Goal: Task Accomplishment & Management: Use online tool/utility

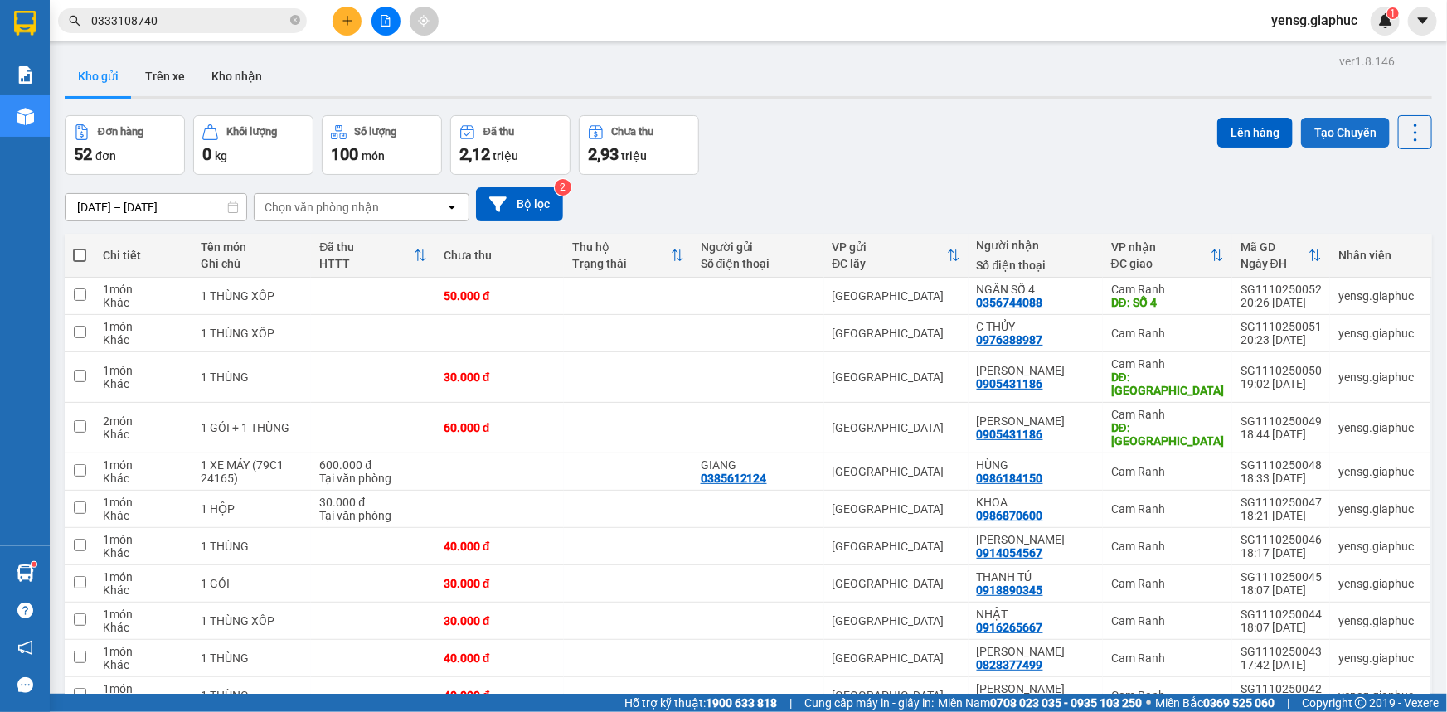
click at [1301, 134] on button "Tạo Chuyến" at bounding box center [1345, 133] width 89 height 30
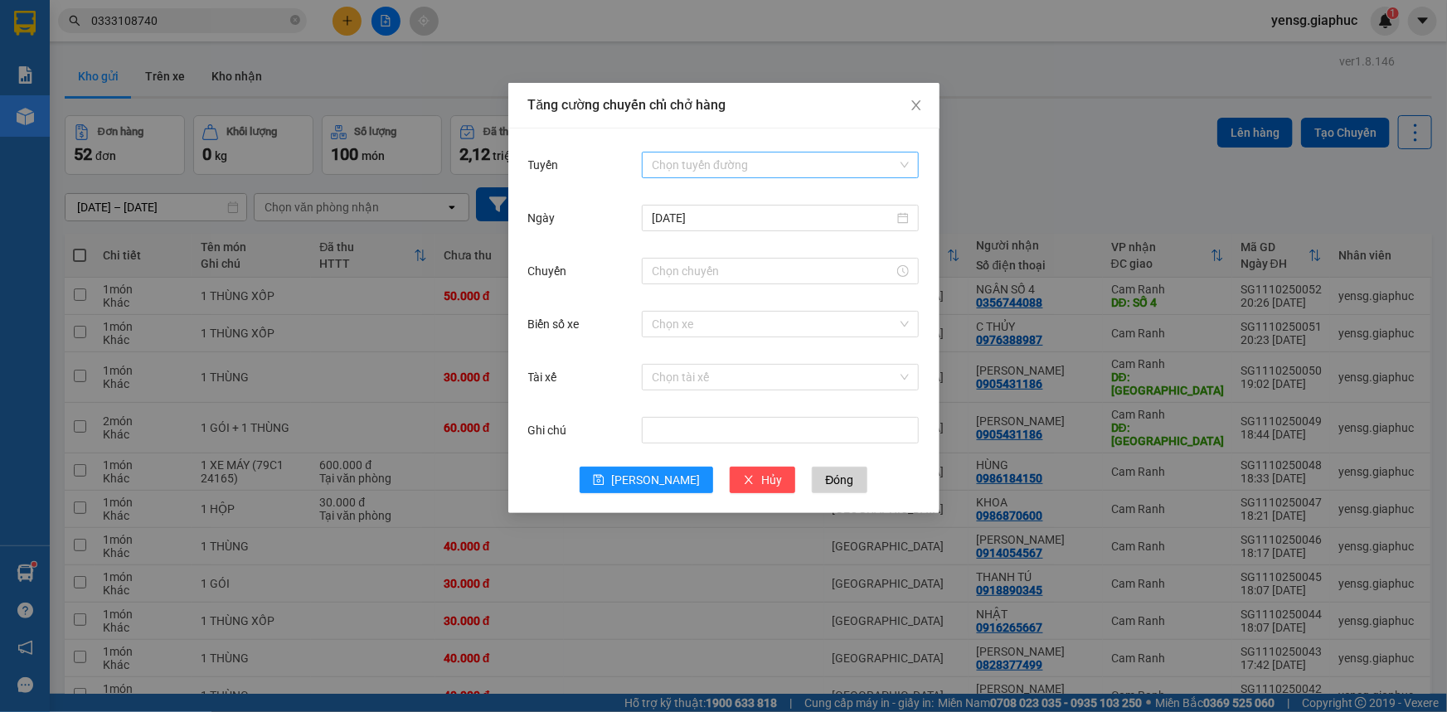
click at [743, 157] on input "Tuyến" at bounding box center [774, 165] width 245 height 25
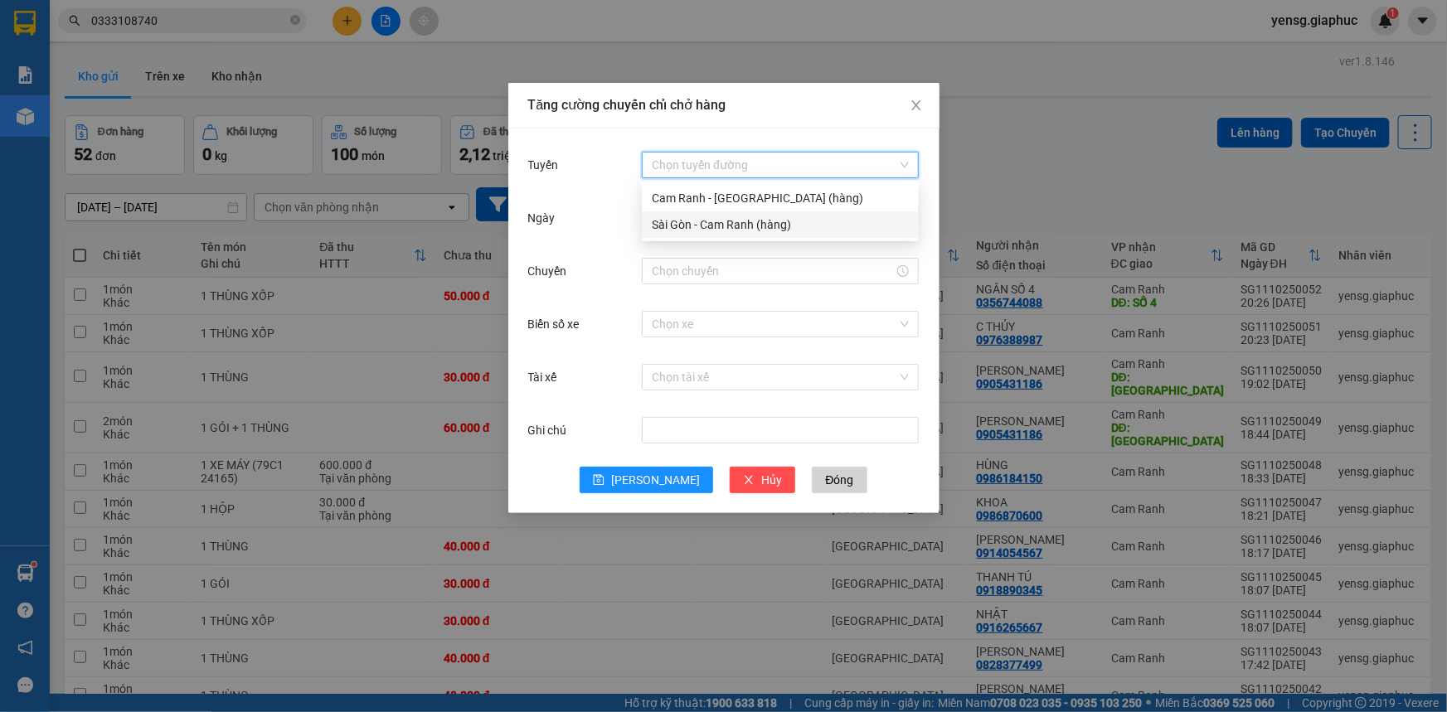
click at [725, 232] on div "Sài Gòn - Cam Ranh (hàng)" at bounding box center [780, 225] width 257 height 18
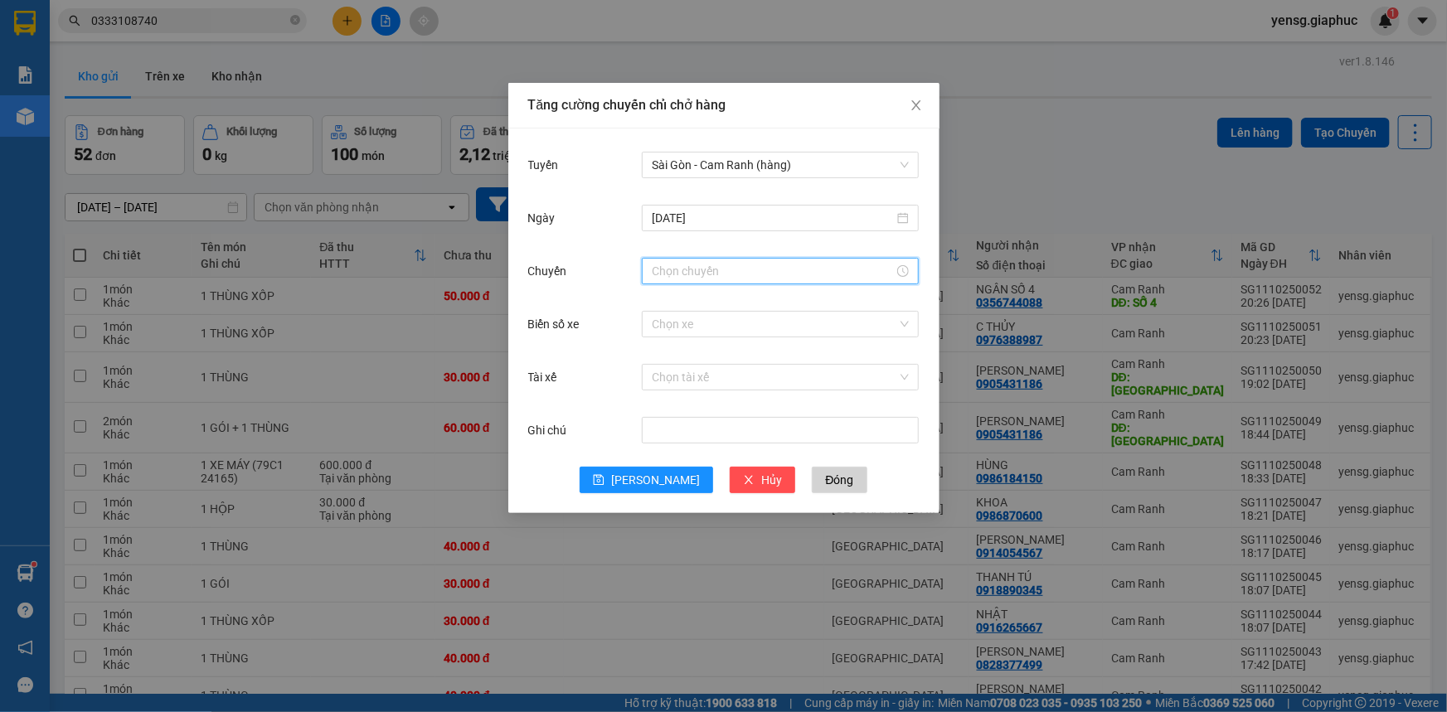
click at [711, 274] on input "Chuyến" at bounding box center [773, 271] width 242 height 18
click at [663, 354] on div "22" at bounding box center [665, 354] width 46 height 23
type input "22:00"
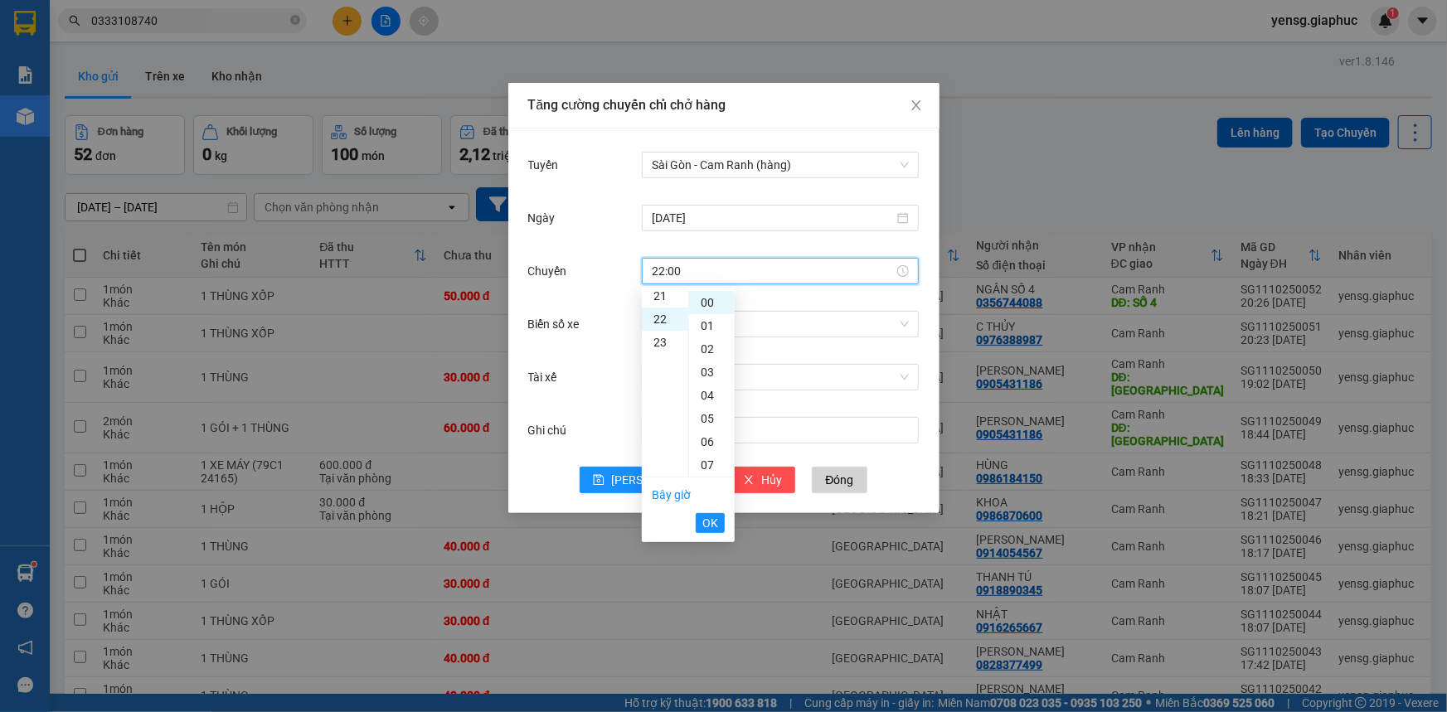
scroll to position [511, 0]
click at [703, 523] on span "OK" at bounding box center [710, 523] width 16 height 18
click at [735, 324] on input "Biển số xe" at bounding box center [774, 324] width 245 height 25
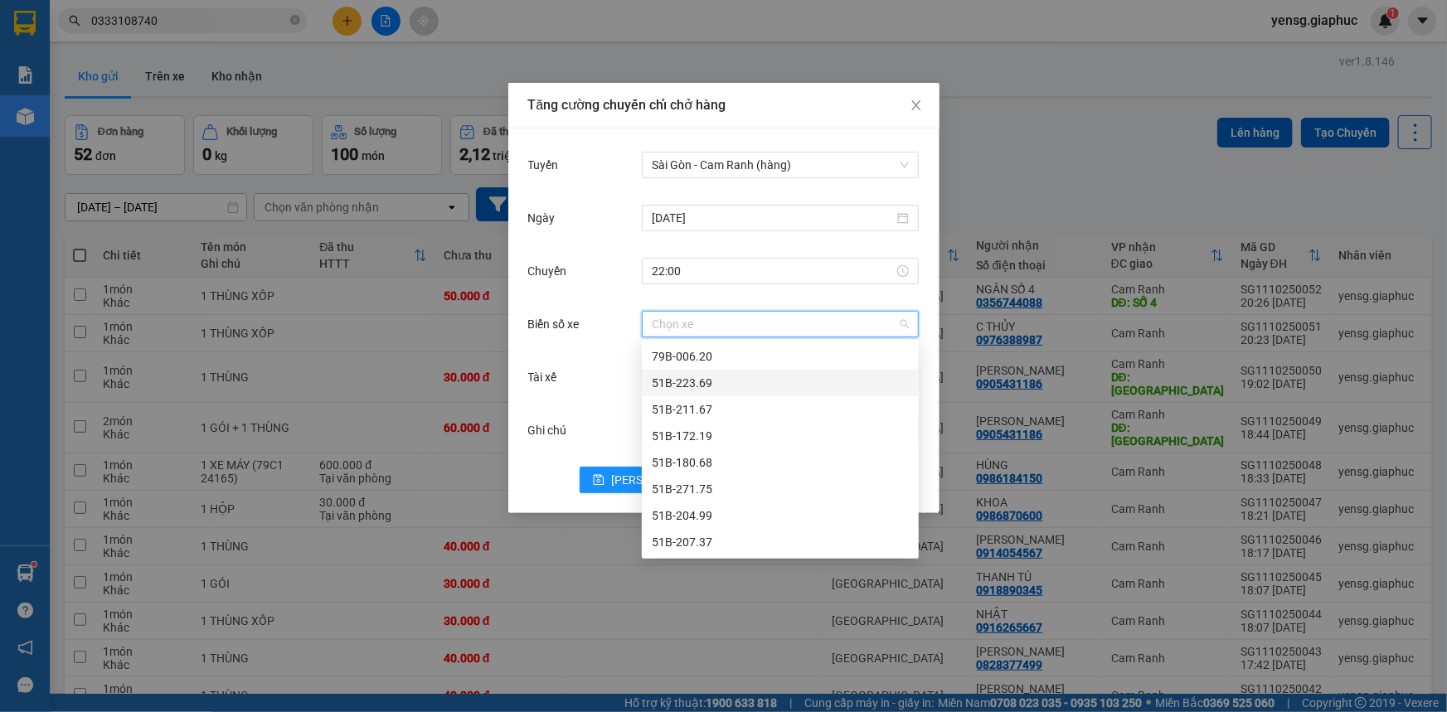
click at [723, 376] on div "51B-223.69" at bounding box center [780, 383] width 257 height 18
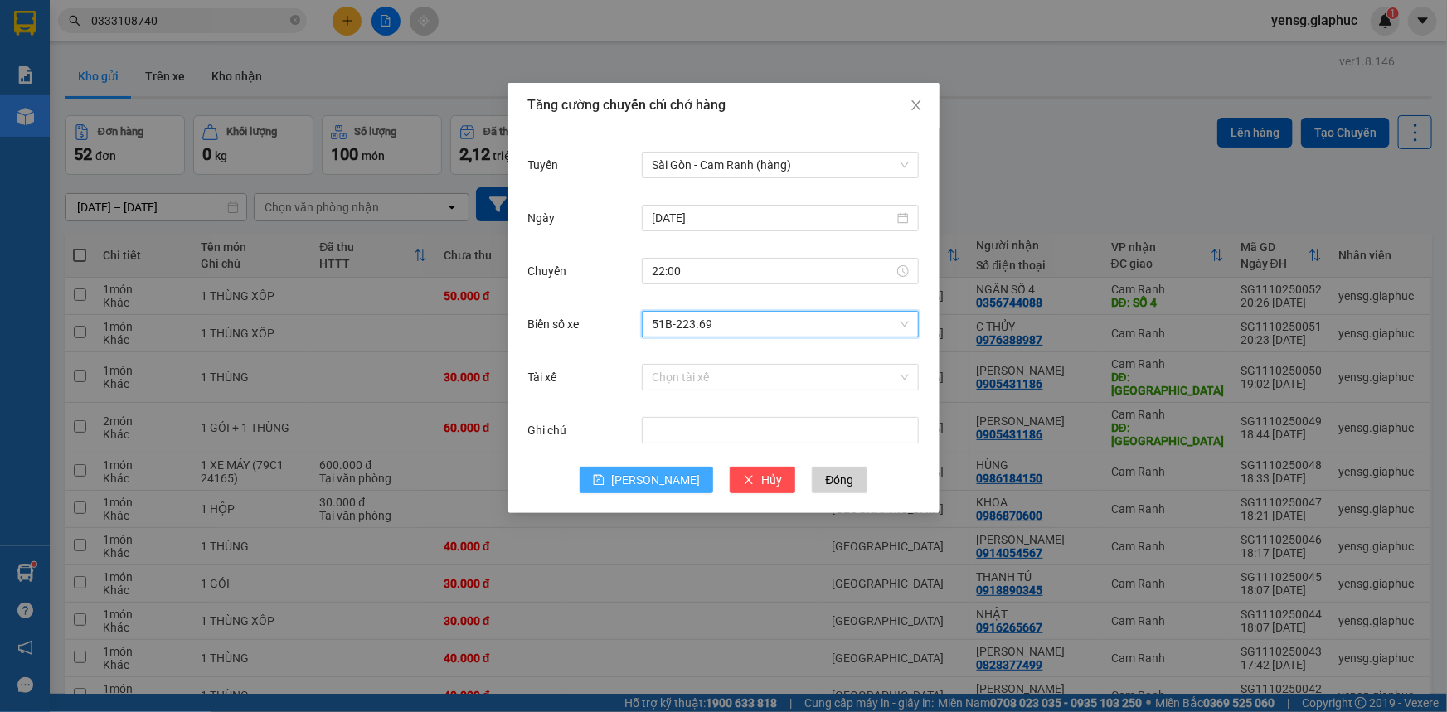
click at [651, 479] on span "[PERSON_NAME]" at bounding box center [655, 480] width 89 height 18
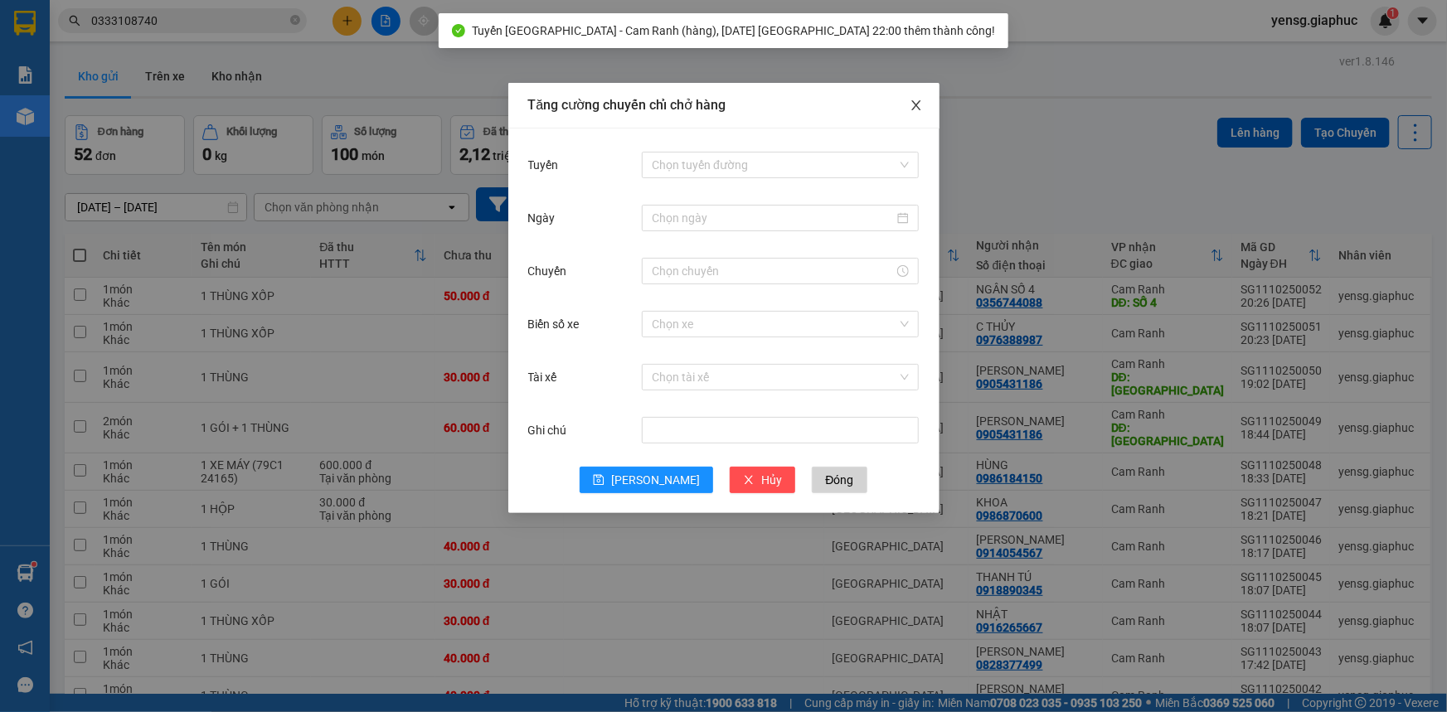
click at [902, 105] on span "Close" at bounding box center [916, 106] width 46 height 46
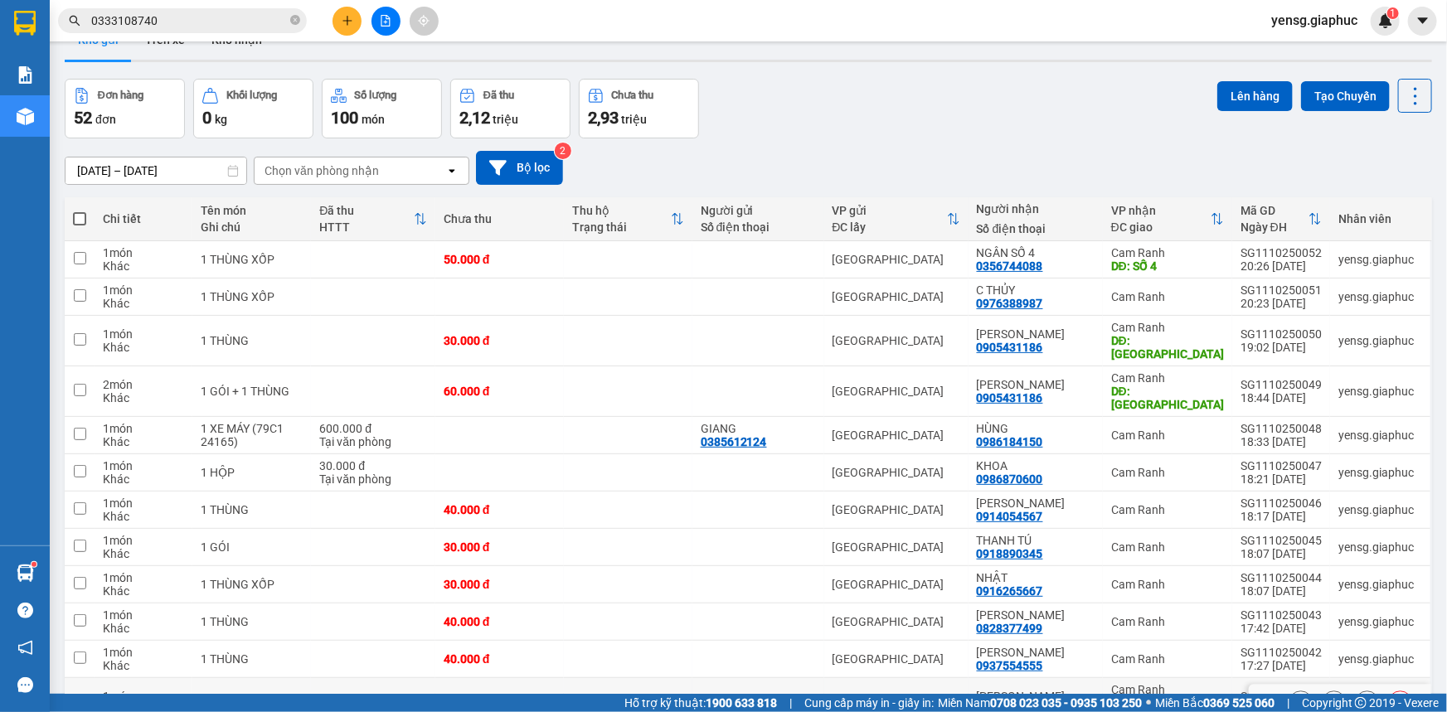
scroll to position [0, 0]
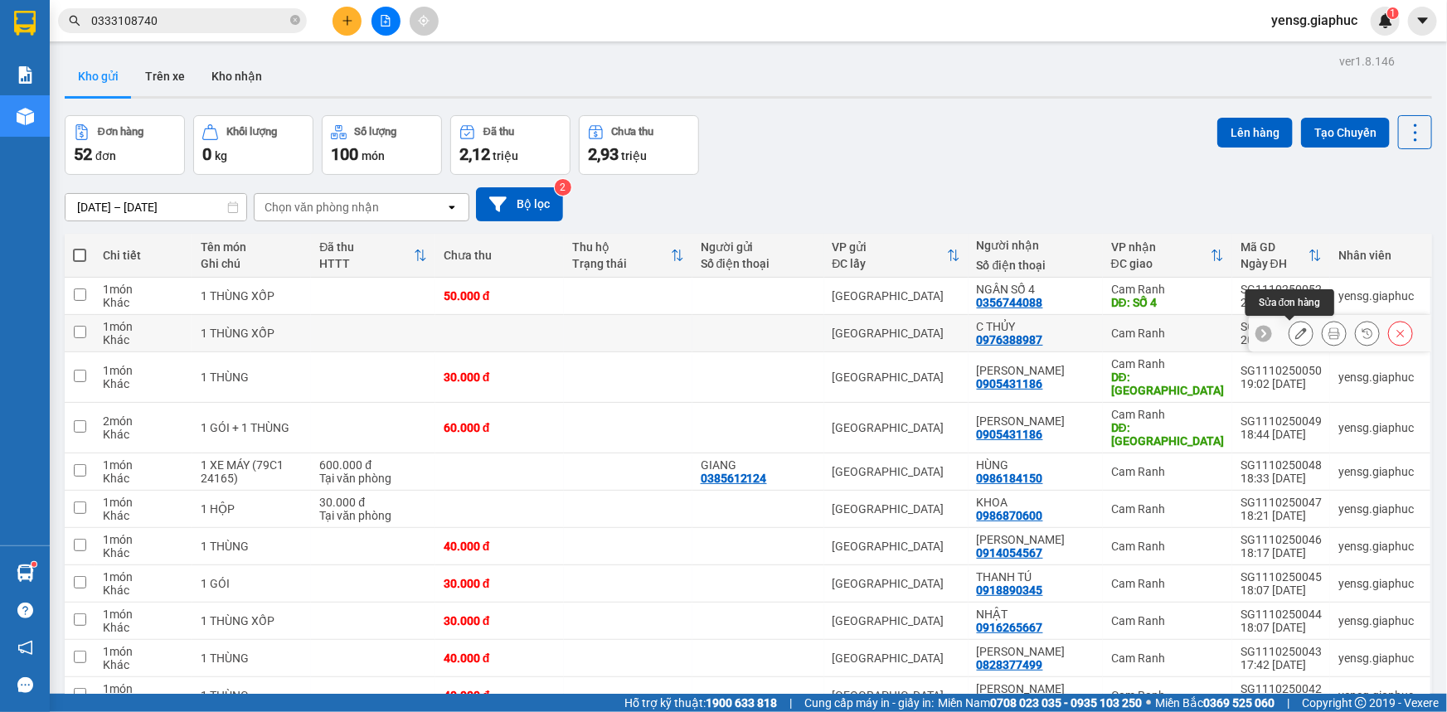
click at [1295, 335] on icon at bounding box center [1301, 334] width 12 height 12
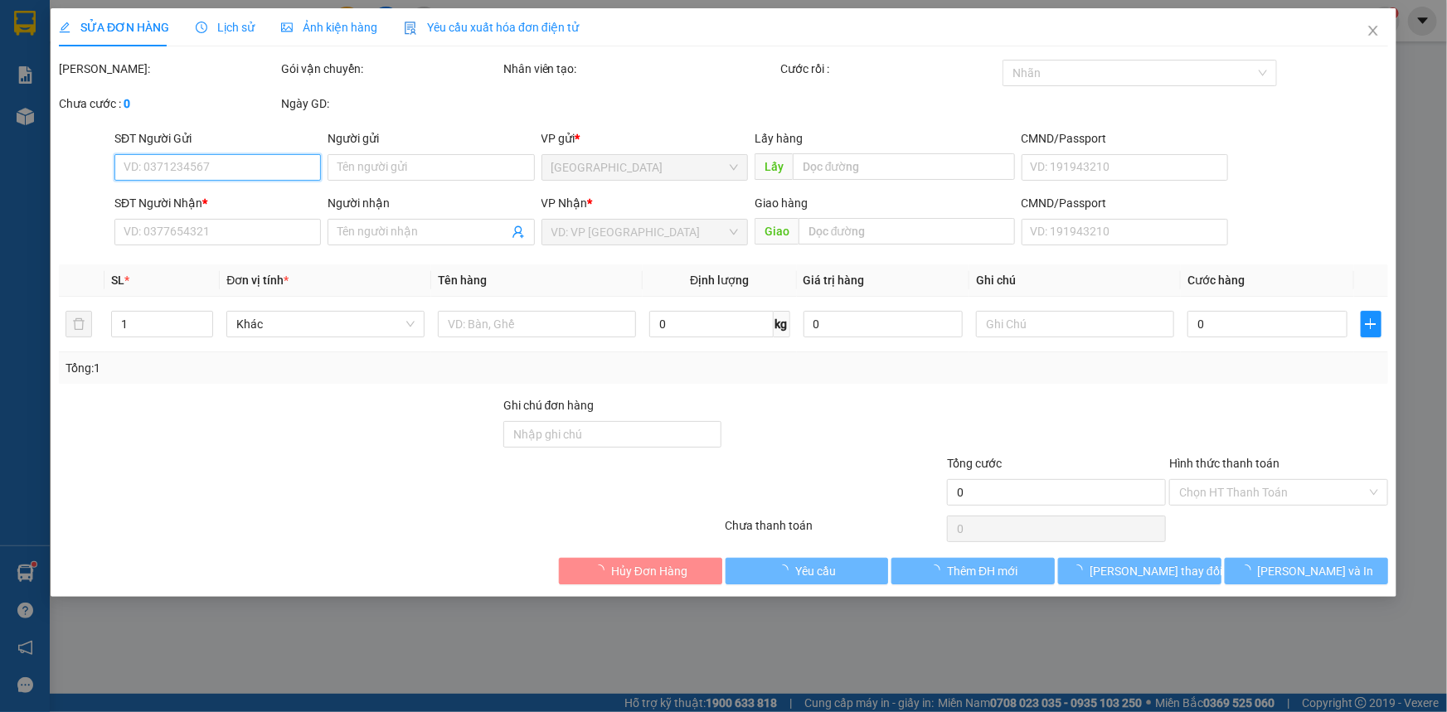
type input "0976388987"
type input "C THỦY"
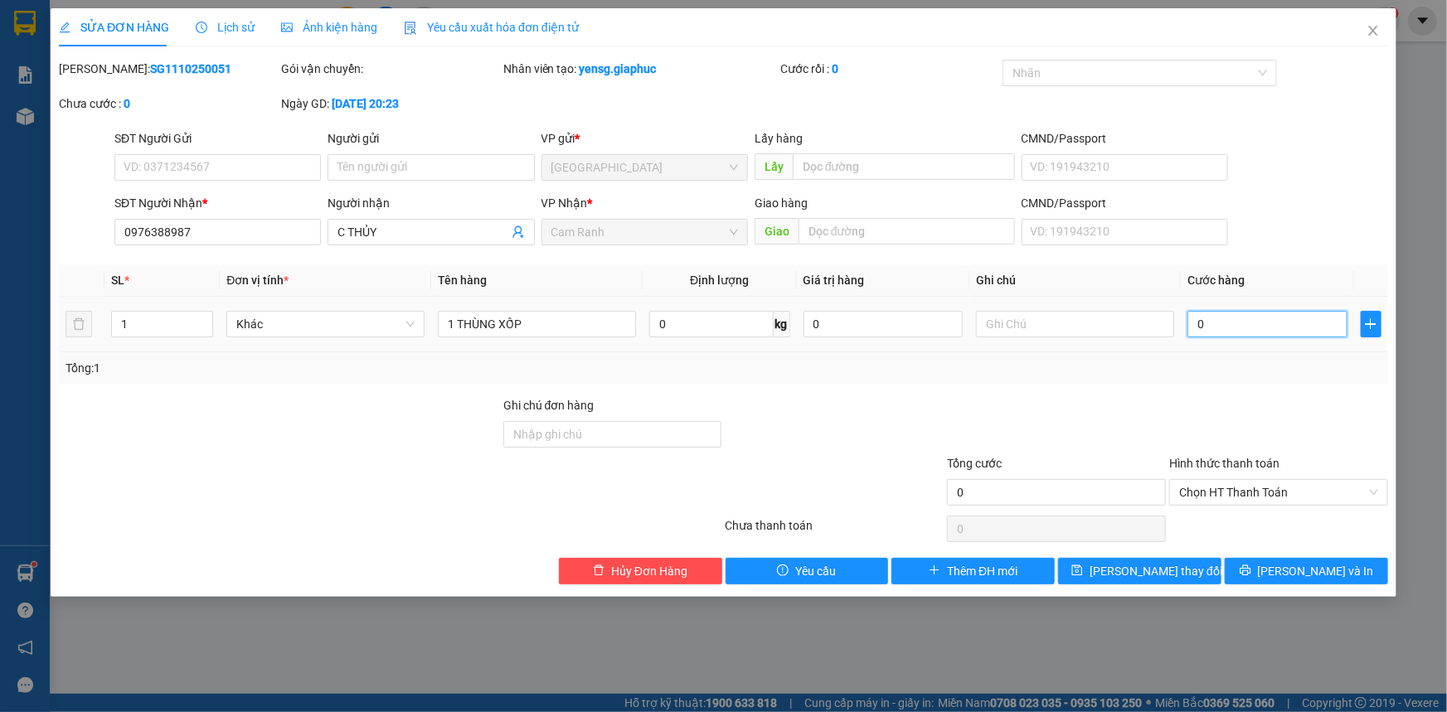
click at [1289, 330] on input "0" at bounding box center [1267, 324] width 160 height 27
type input "1"
type input "10"
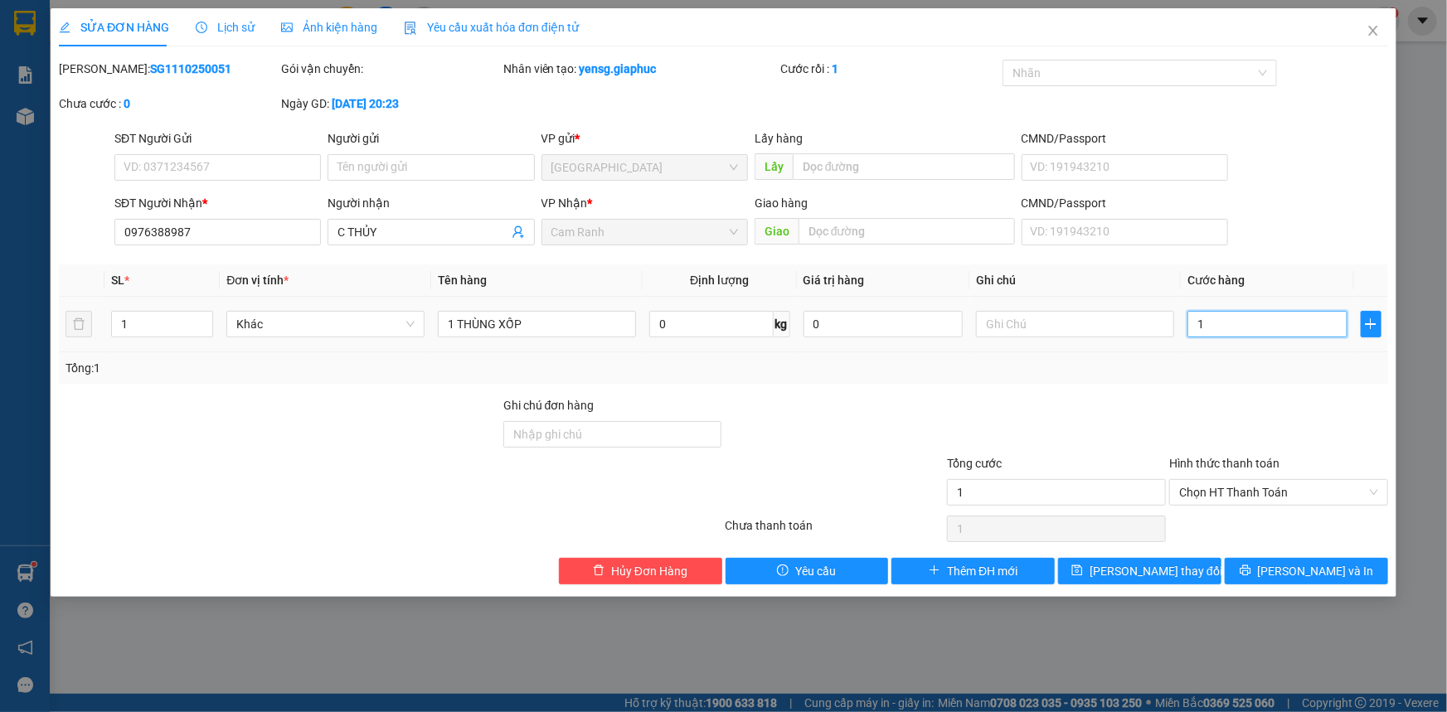
type input "10"
type input "100"
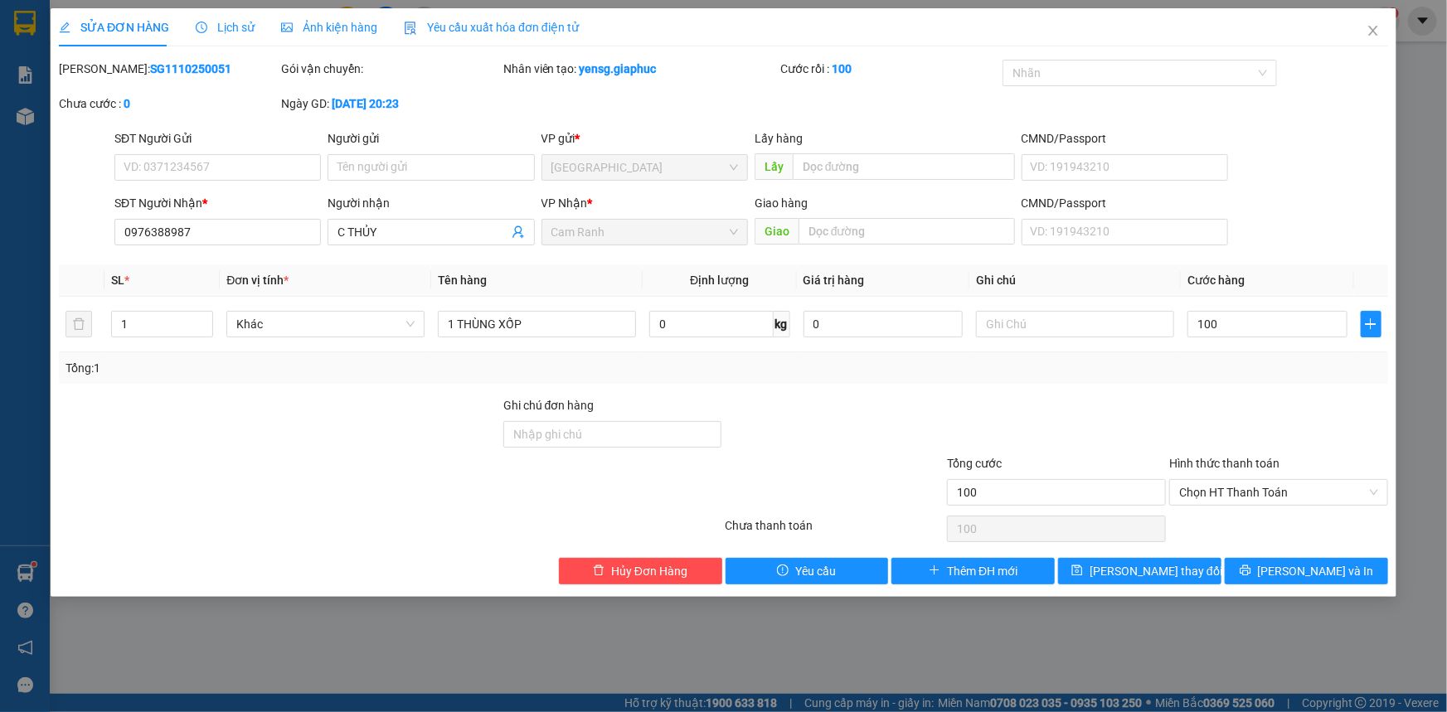
type input "100.000"
click at [1327, 454] on div "Hình thức thanh toán" at bounding box center [1278, 466] width 219 height 25
click at [1203, 580] on button "[PERSON_NAME] thay đổi" at bounding box center [1139, 571] width 163 height 27
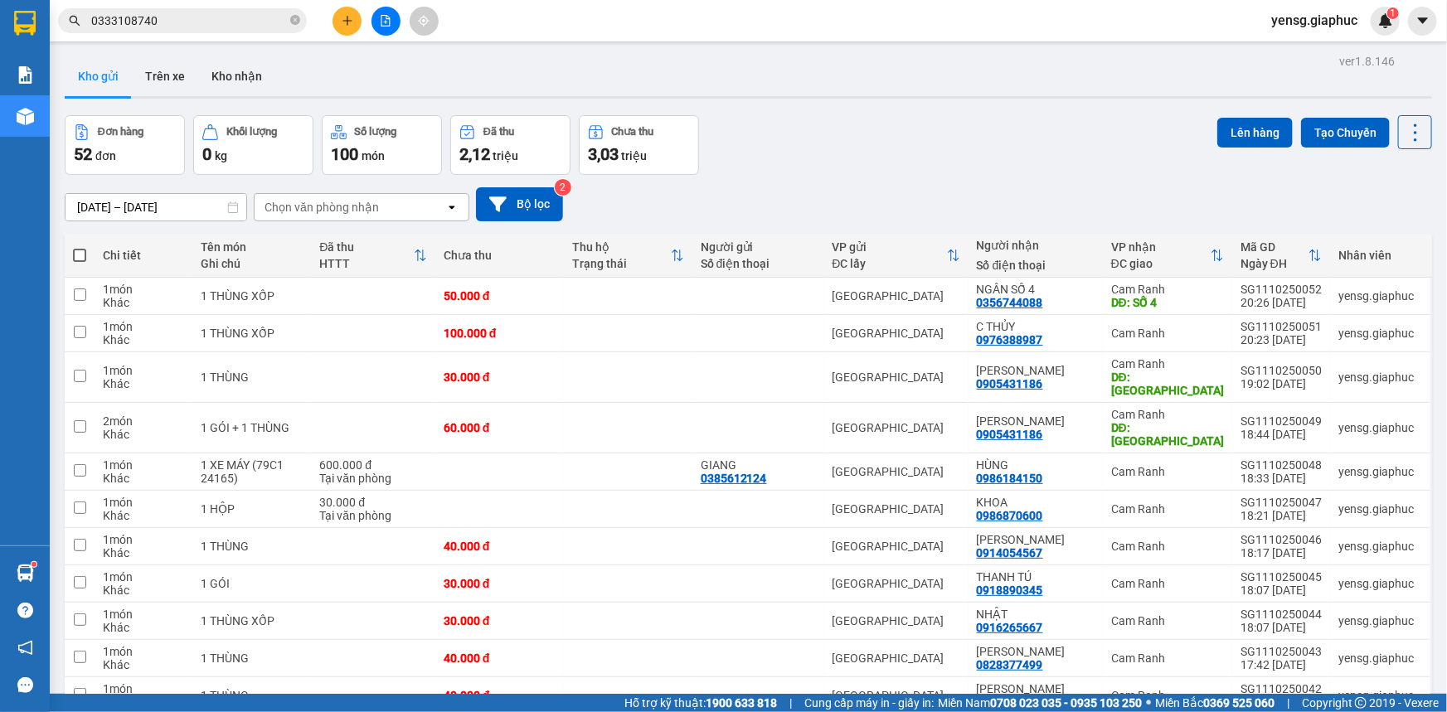
click at [78, 260] on span at bounding box center [79, 255] width 13 height 13
click at [80, 247] on input "checkbox" at bounding box center [80, 247] width 0 height 0
checkbox input "true"
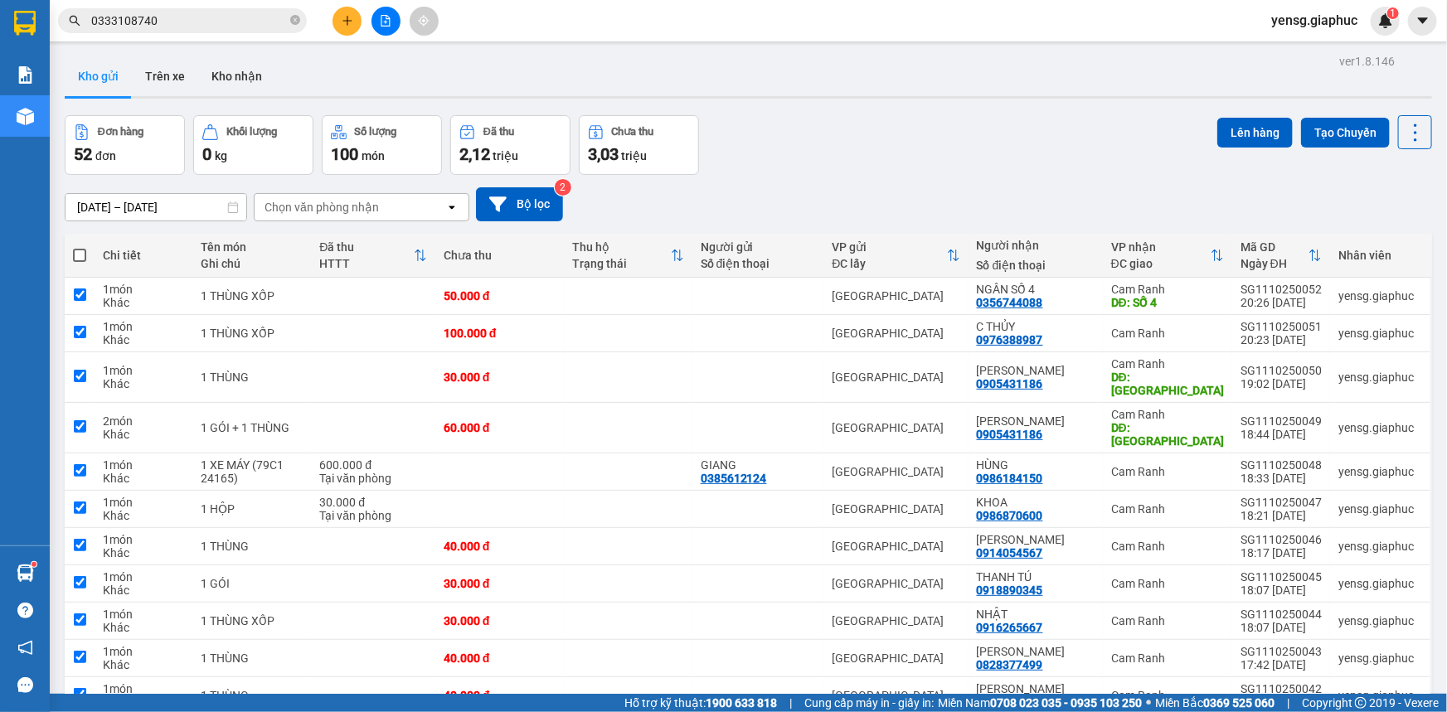
checkbox input "true"
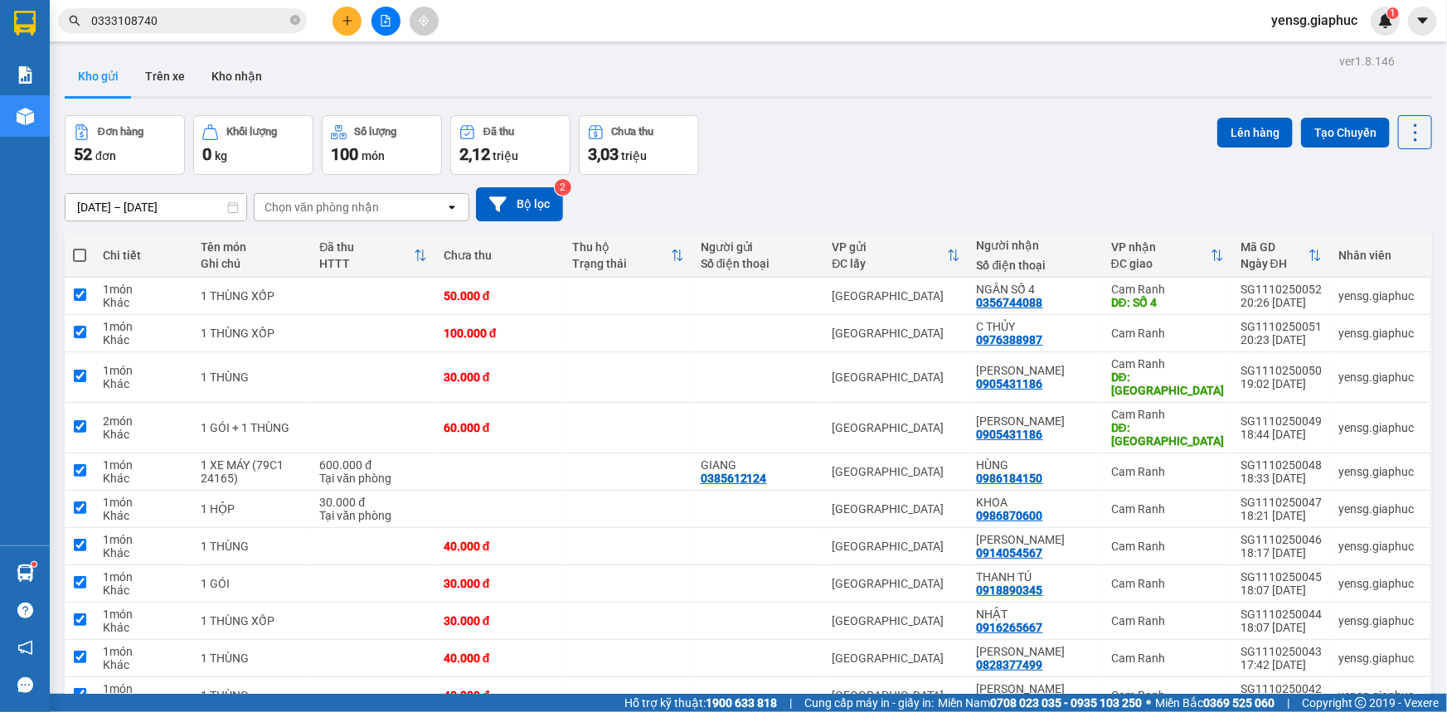
checkbox input "true"
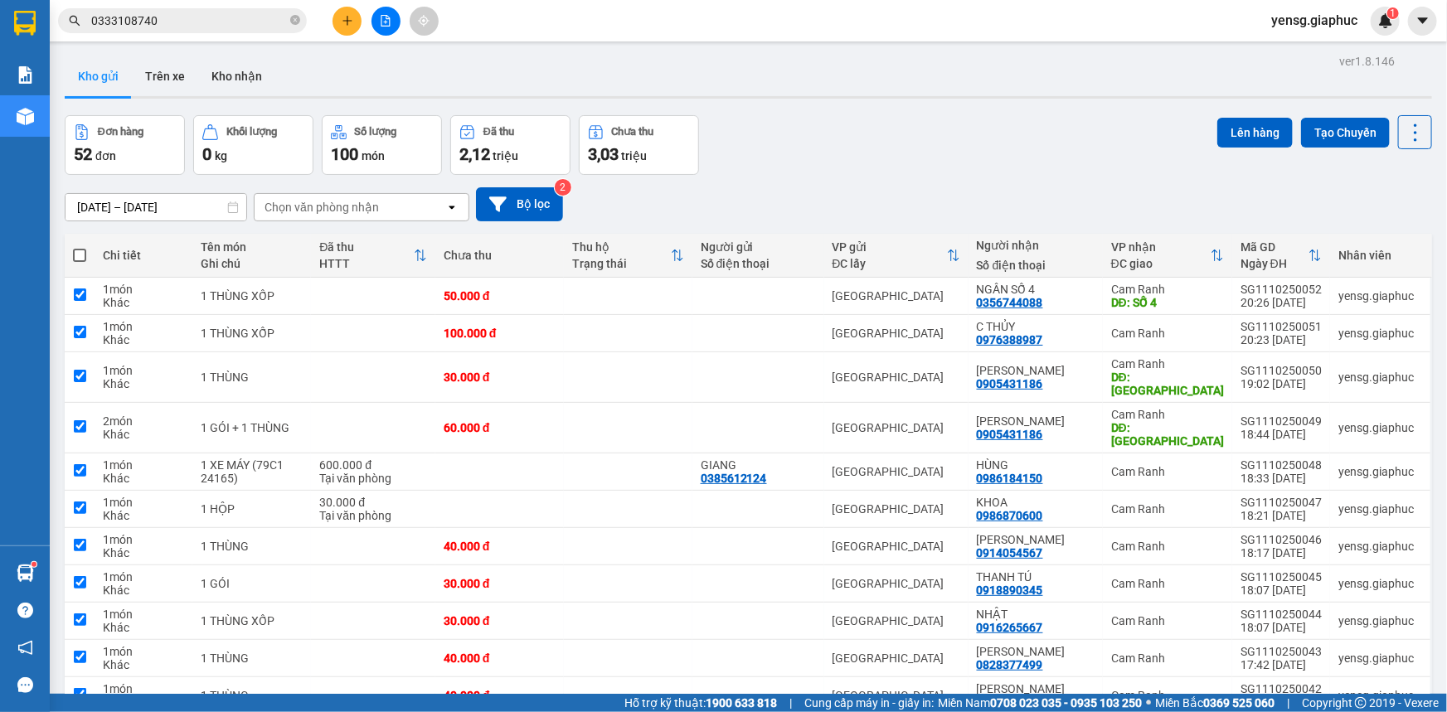
checkbox input "true"
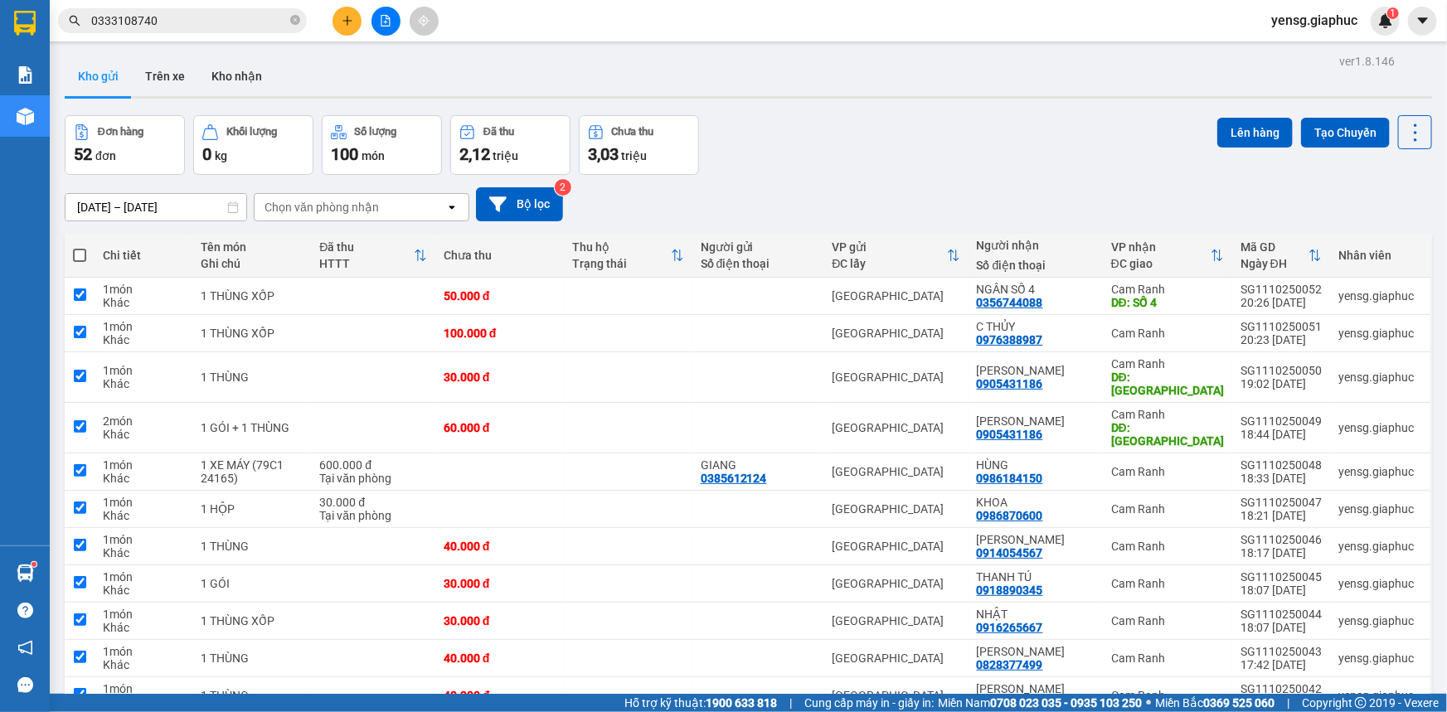
checkbox input "true"
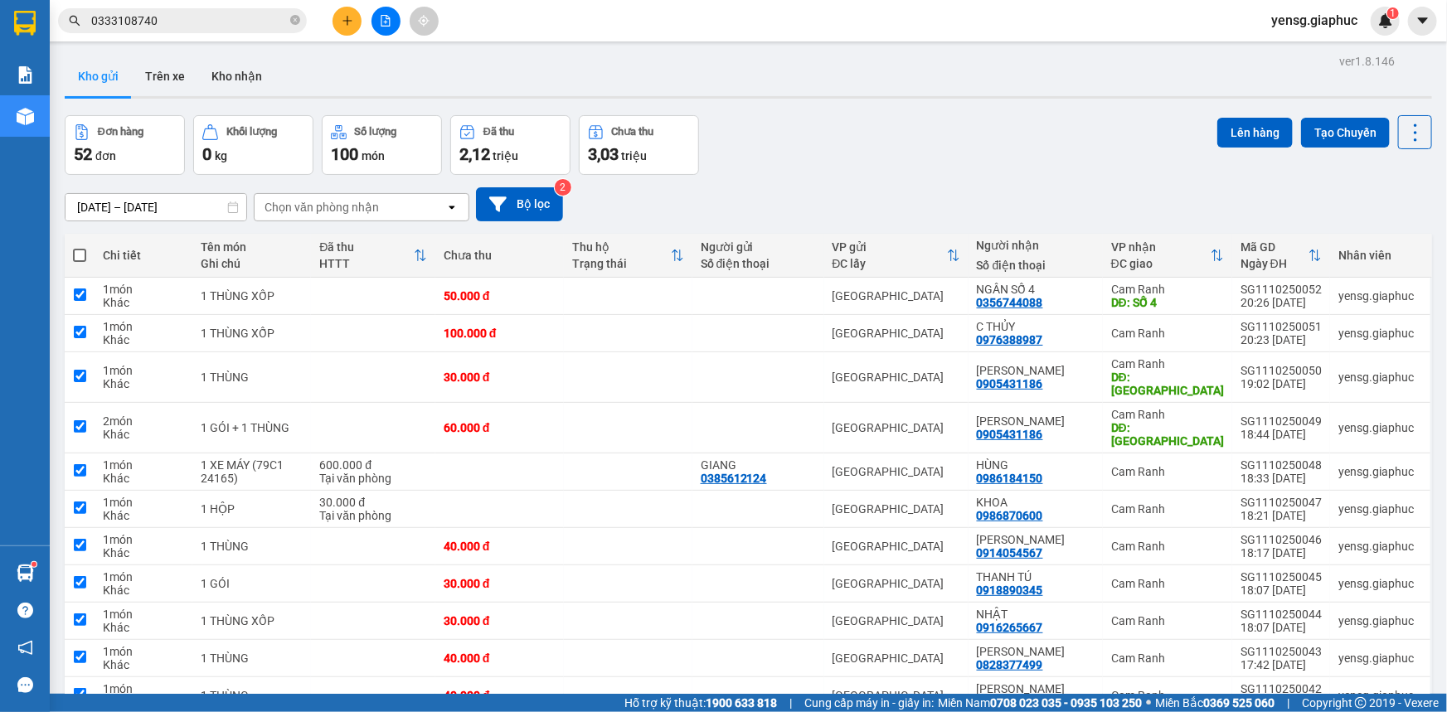
checkbox input "true"
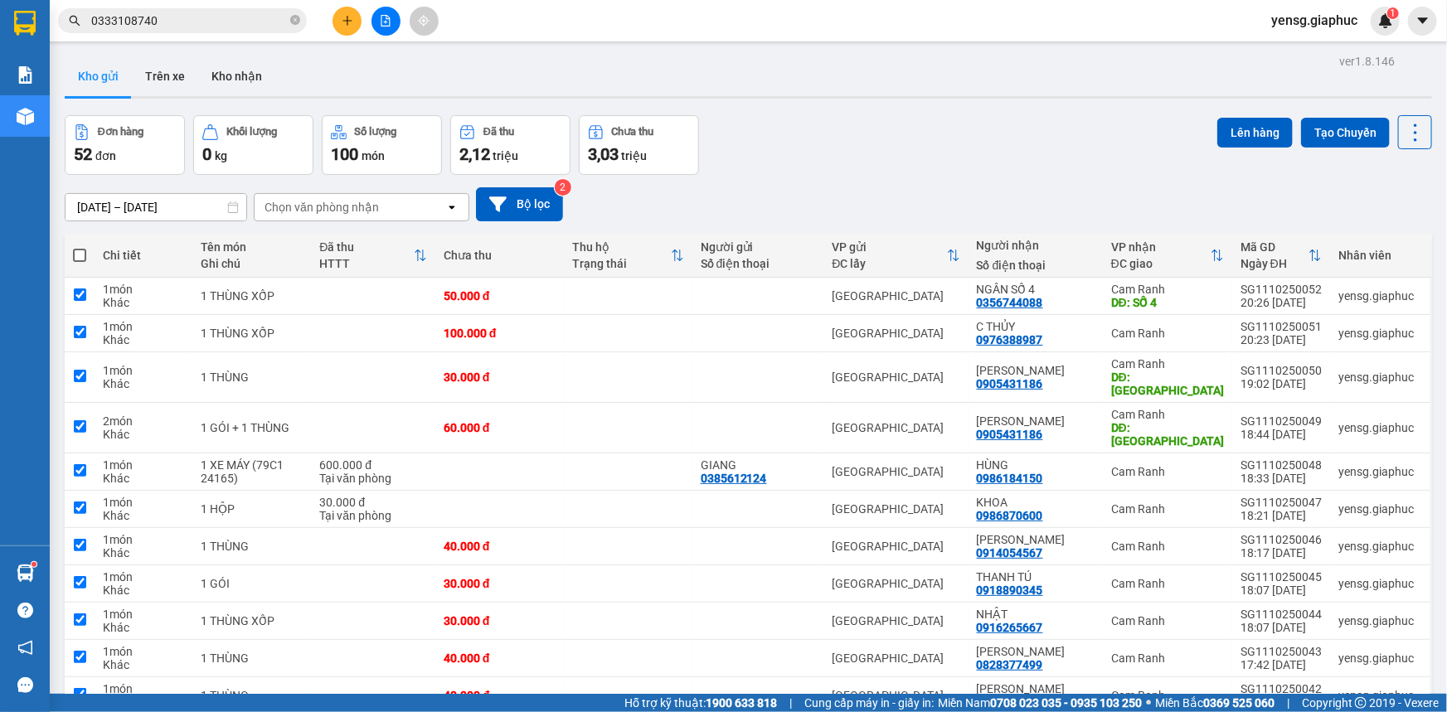
checkbox input "true"
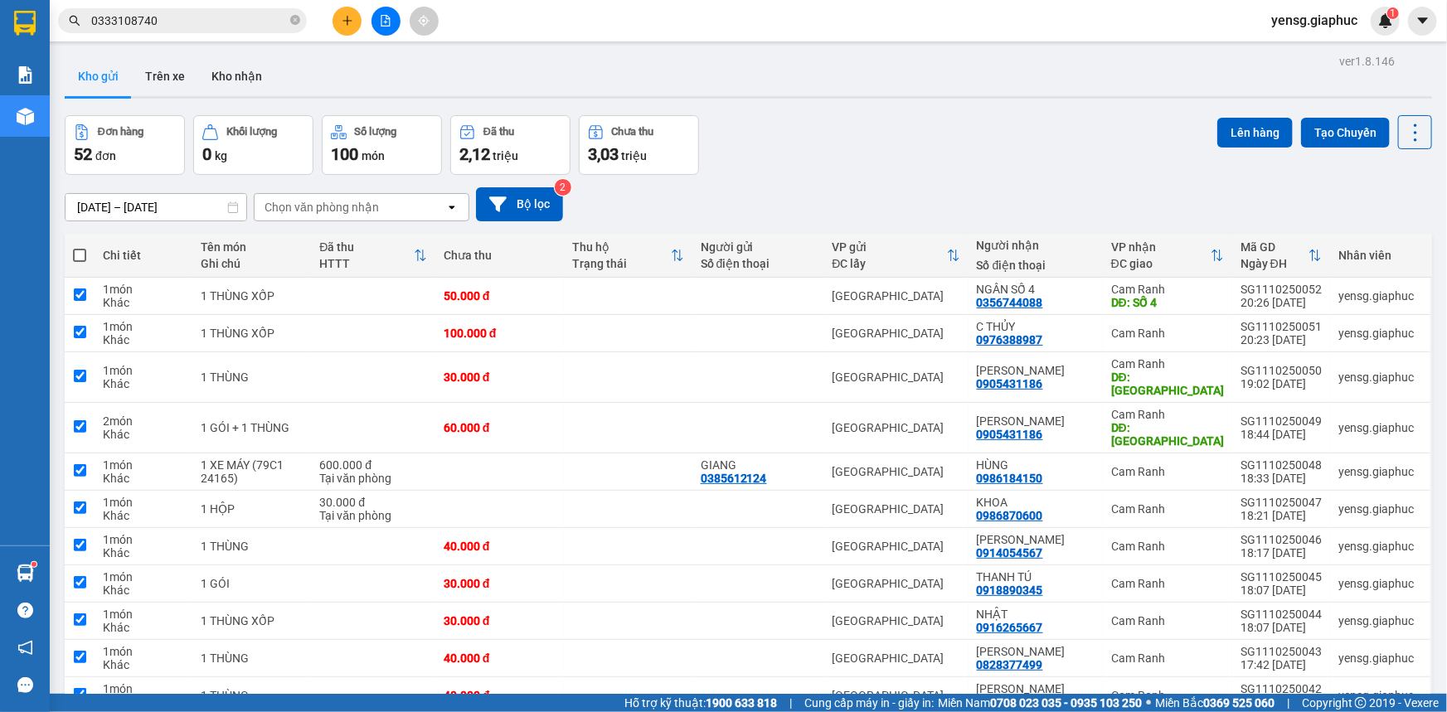
checkbox input "true"
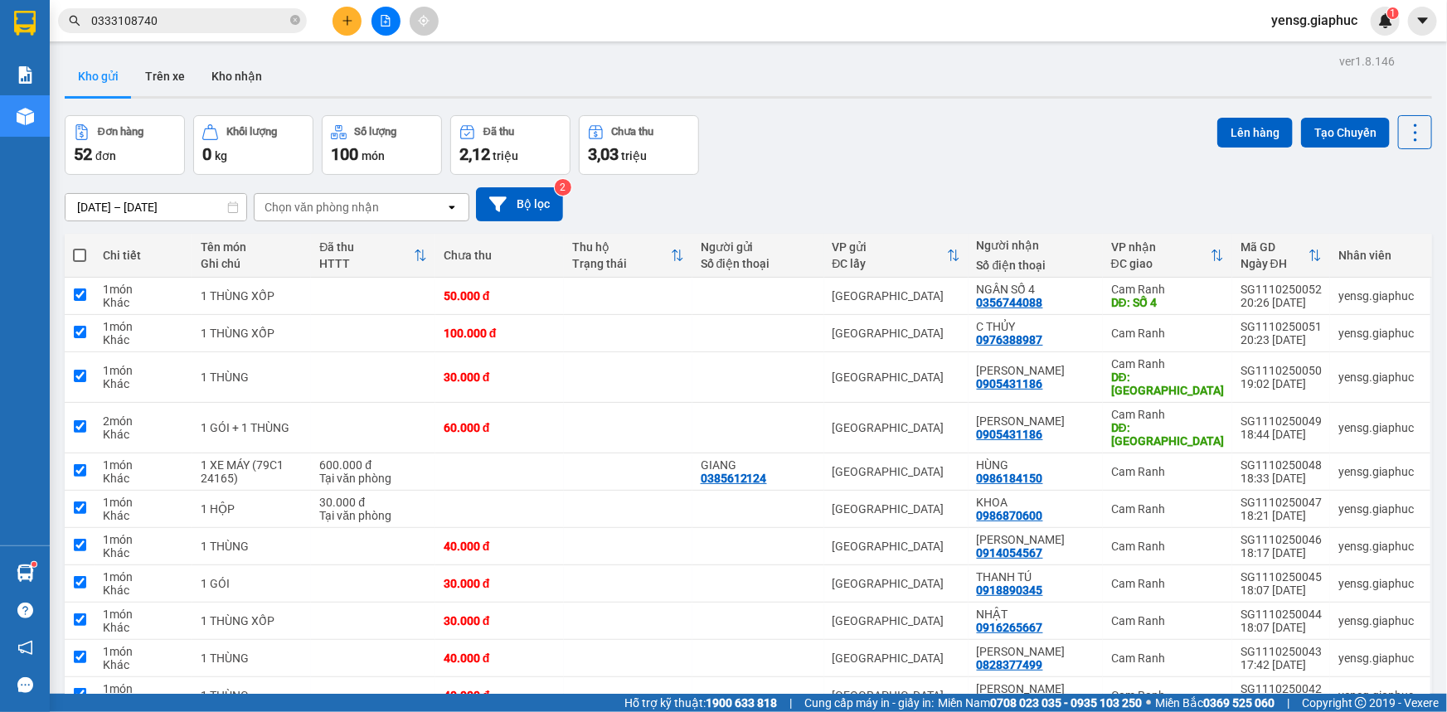
checkbox input "true"
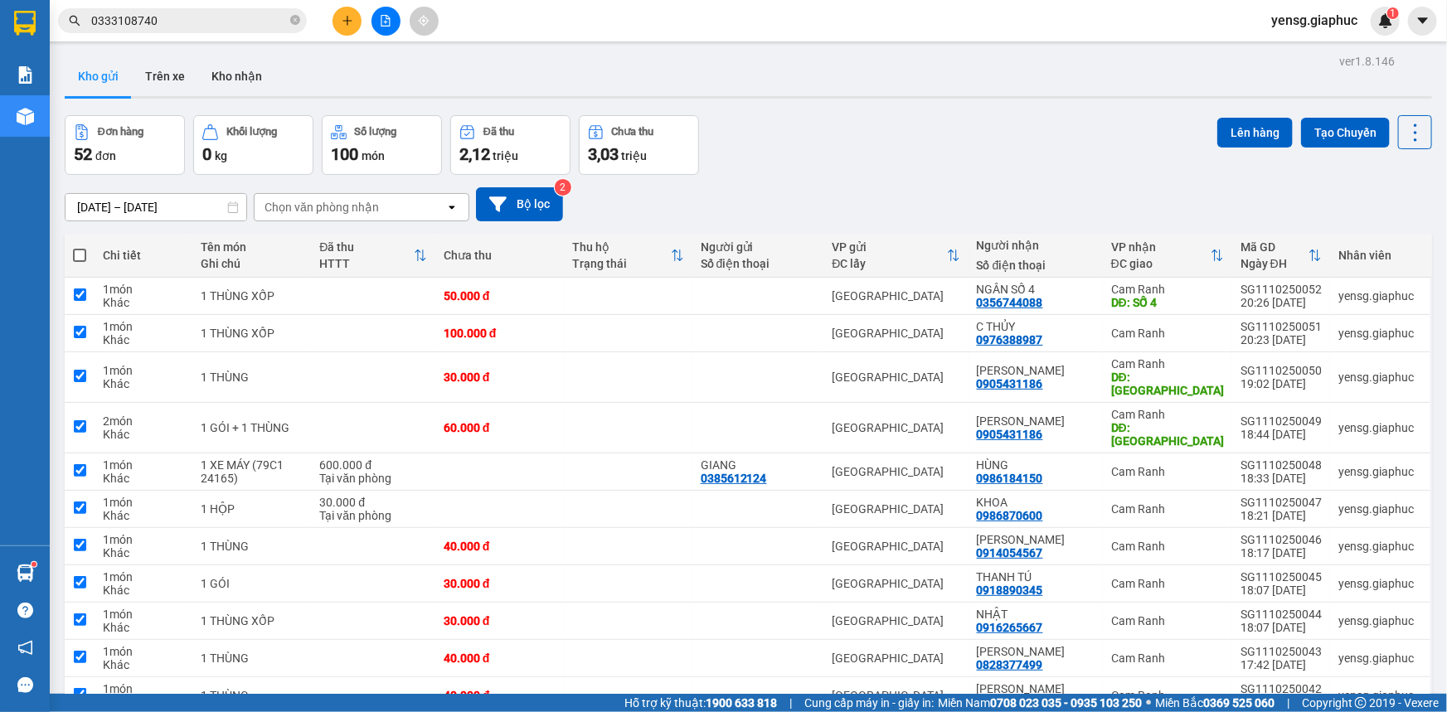
checkbox input "true"
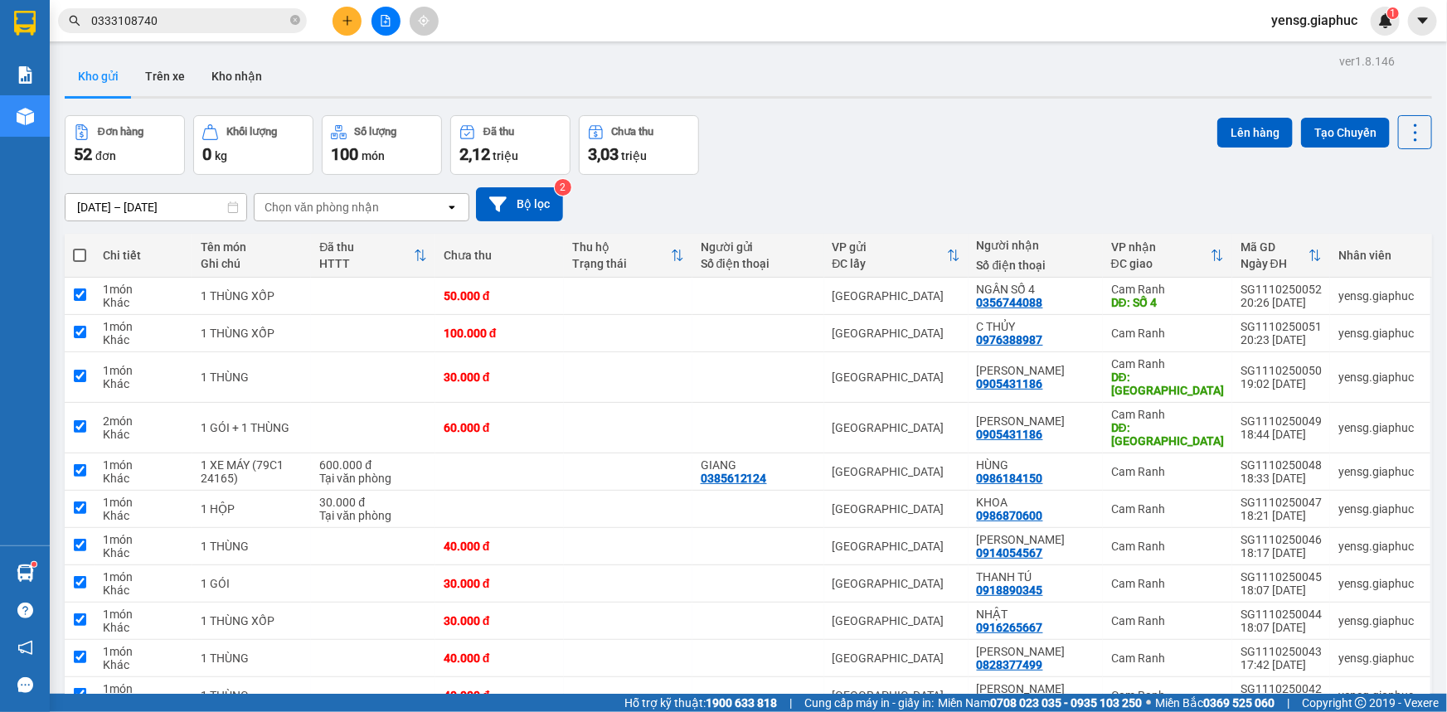
checkbox input "true"
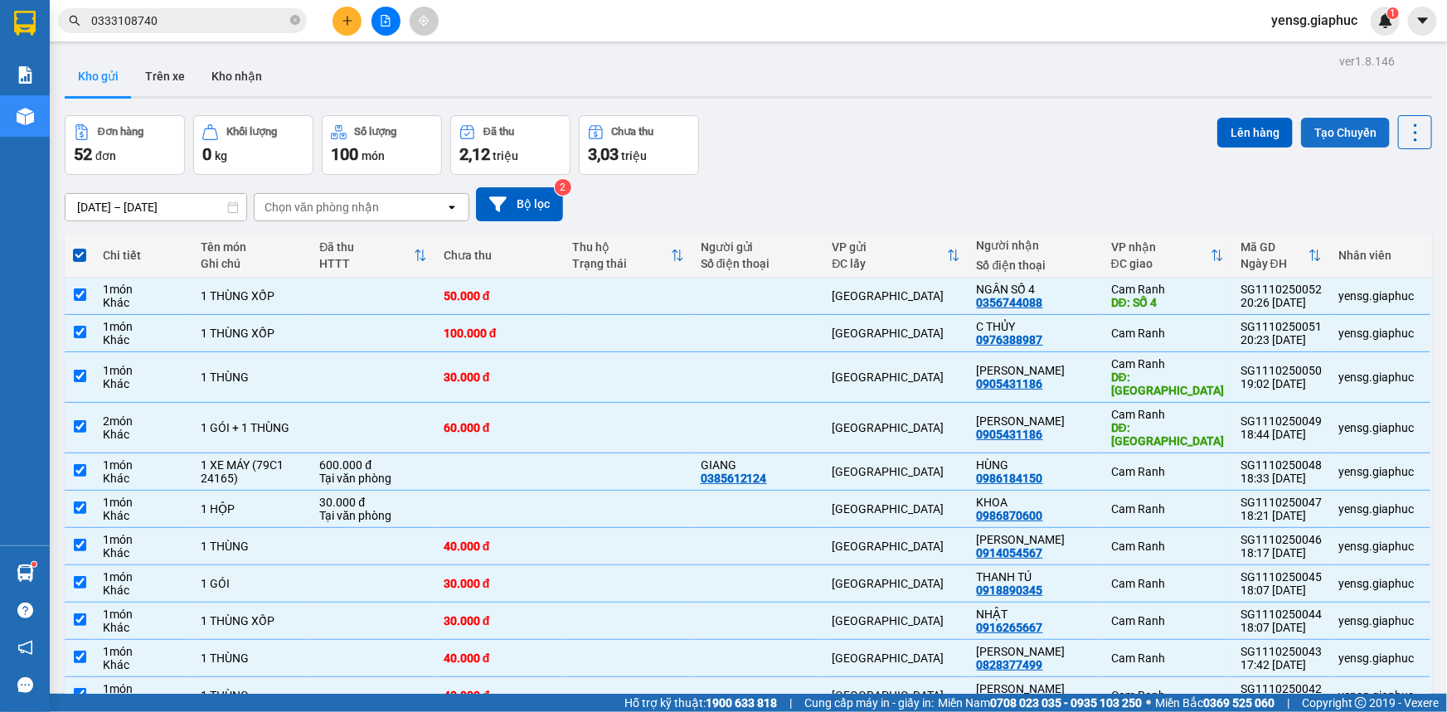
click at [1321, 132] on button "Tạo Chuyến" at bounding box center [1345, 133] width 89 height 30
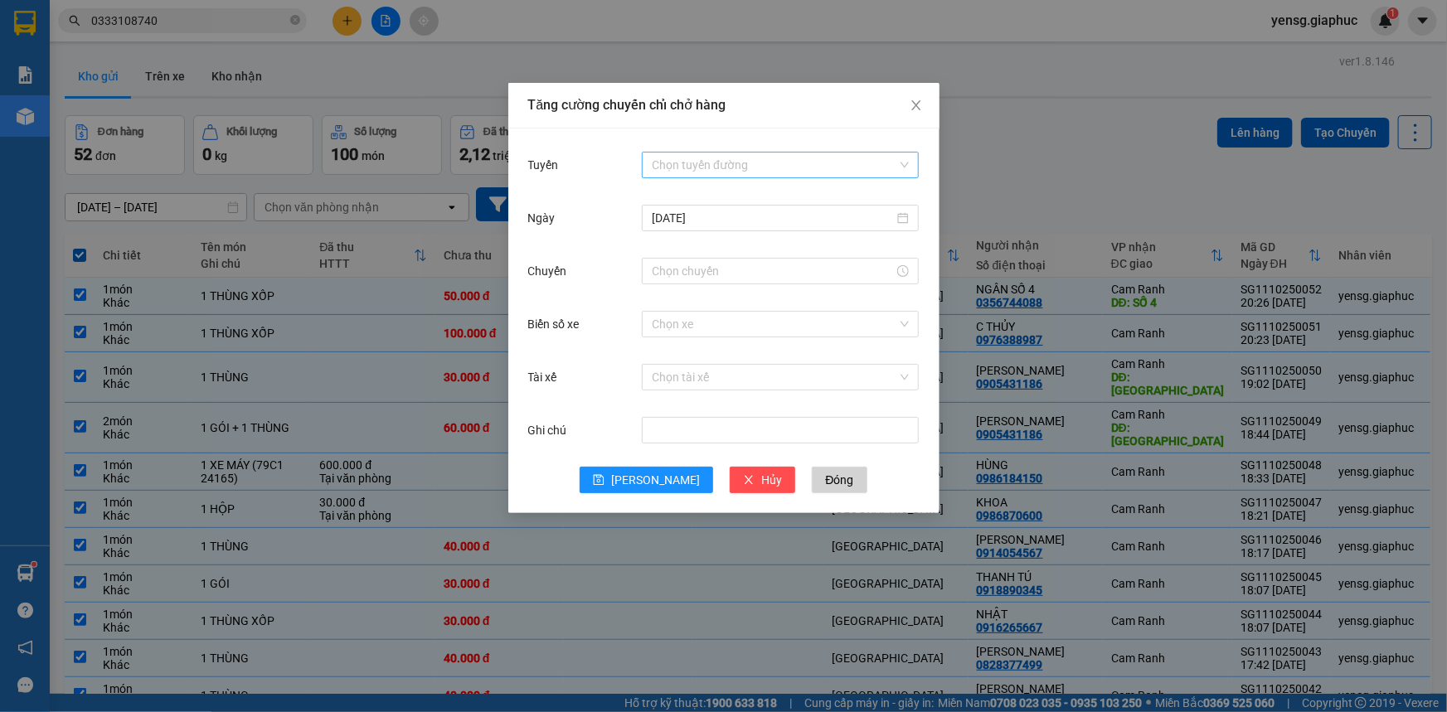
click at [708, 160] on input "Tuyến" at bounding box center [774, 165] width 245 height 25
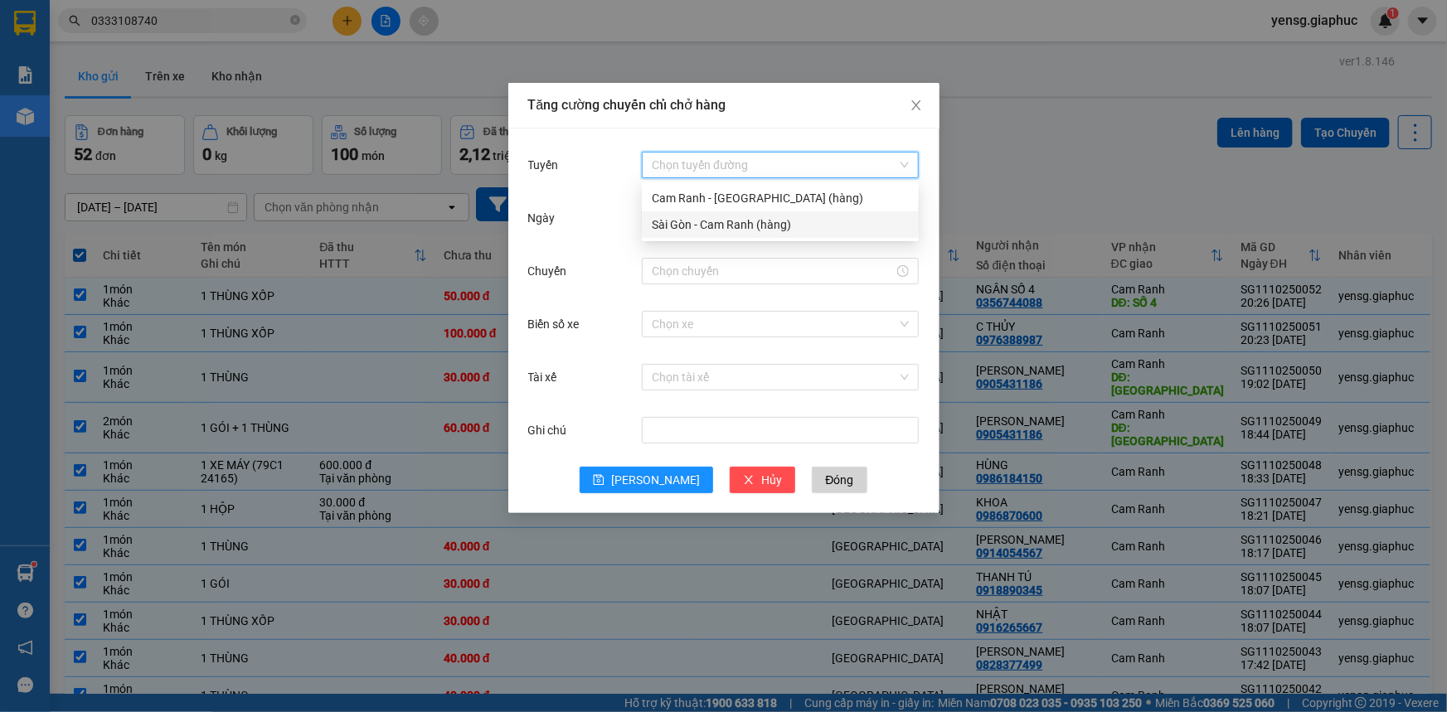
click at [701, 226] on div "Sài Gòn - Cam Ranh (hàng)" at bounding box center [780, 225] width 257 height 18
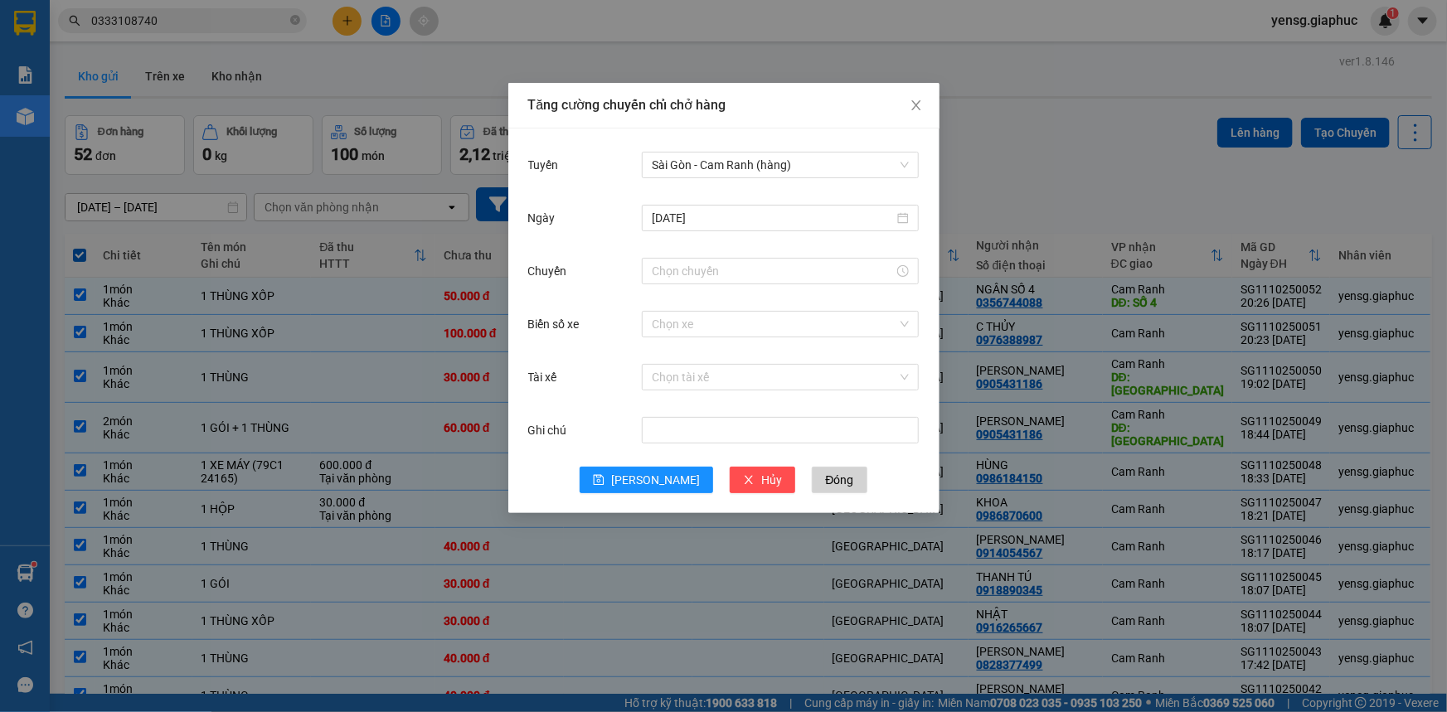
click at [724, 285] on div at bounding box center [780, 271] width 277 height 33
click at [731, 268] on input "Chuyến" at bounding box center [773, 271] width 242 height 18
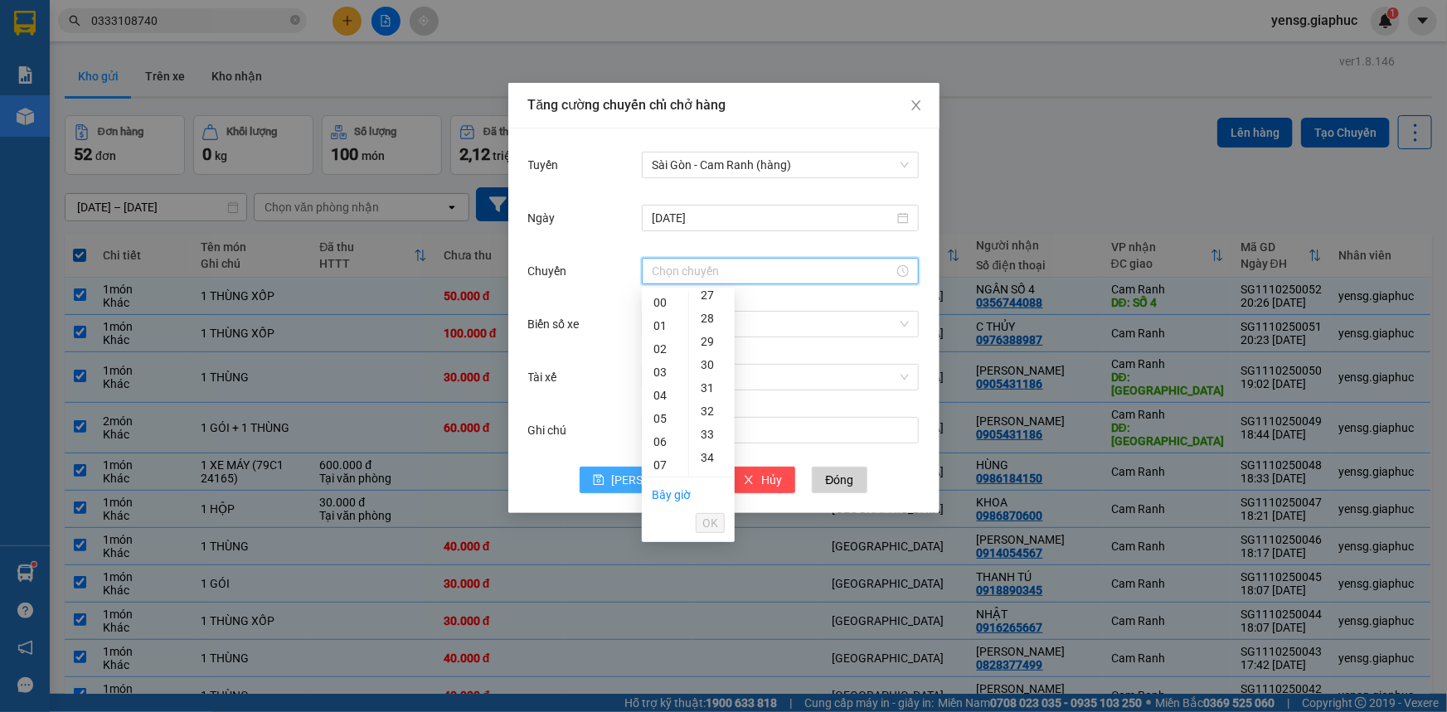
scroll to position [754, 0]
click at [654, 431] on div "22" at bounding box center [665, 430] width 46 height 23
type input "22:00"
click at [702, 521] on button "OK" at bounding box center [710, 523] width 29 height 20
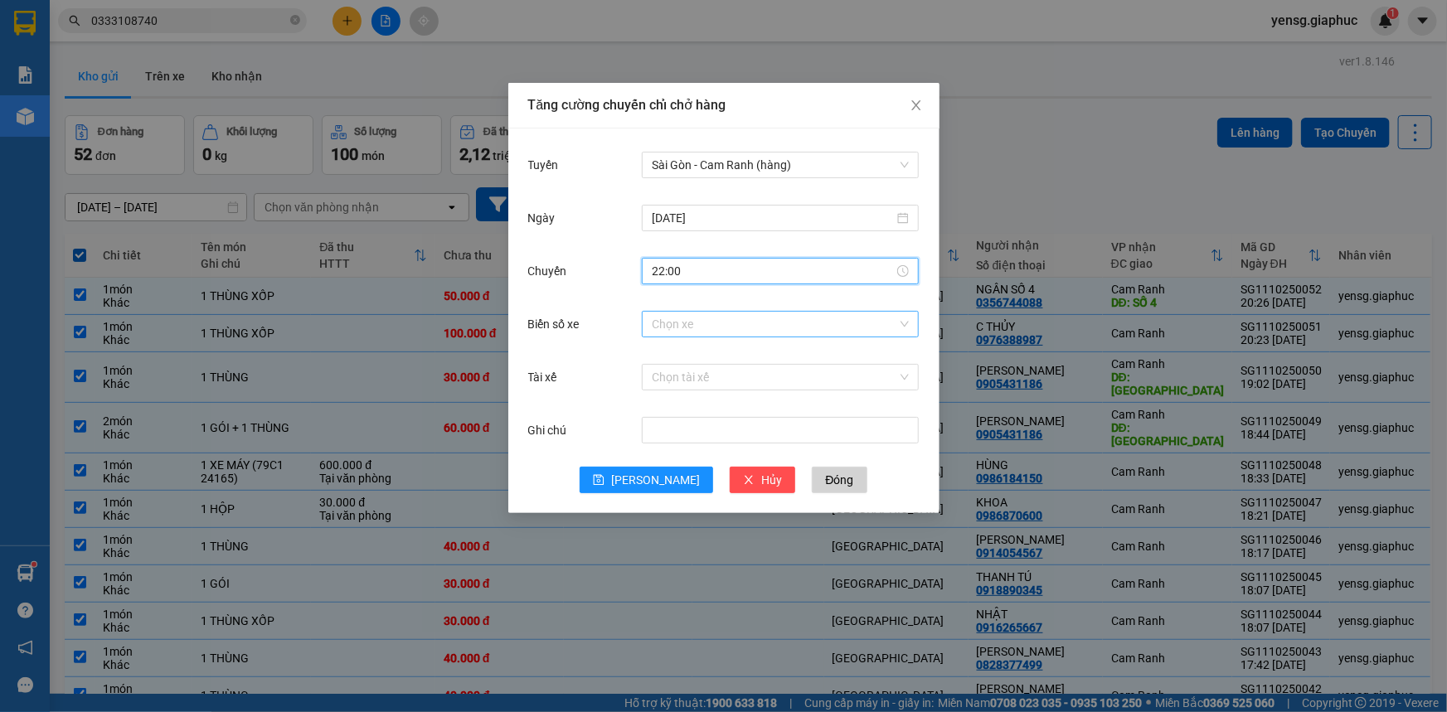
click at [729, 332] on input "Biển số xe" at bounding box center [774, 324] width 245 height 25
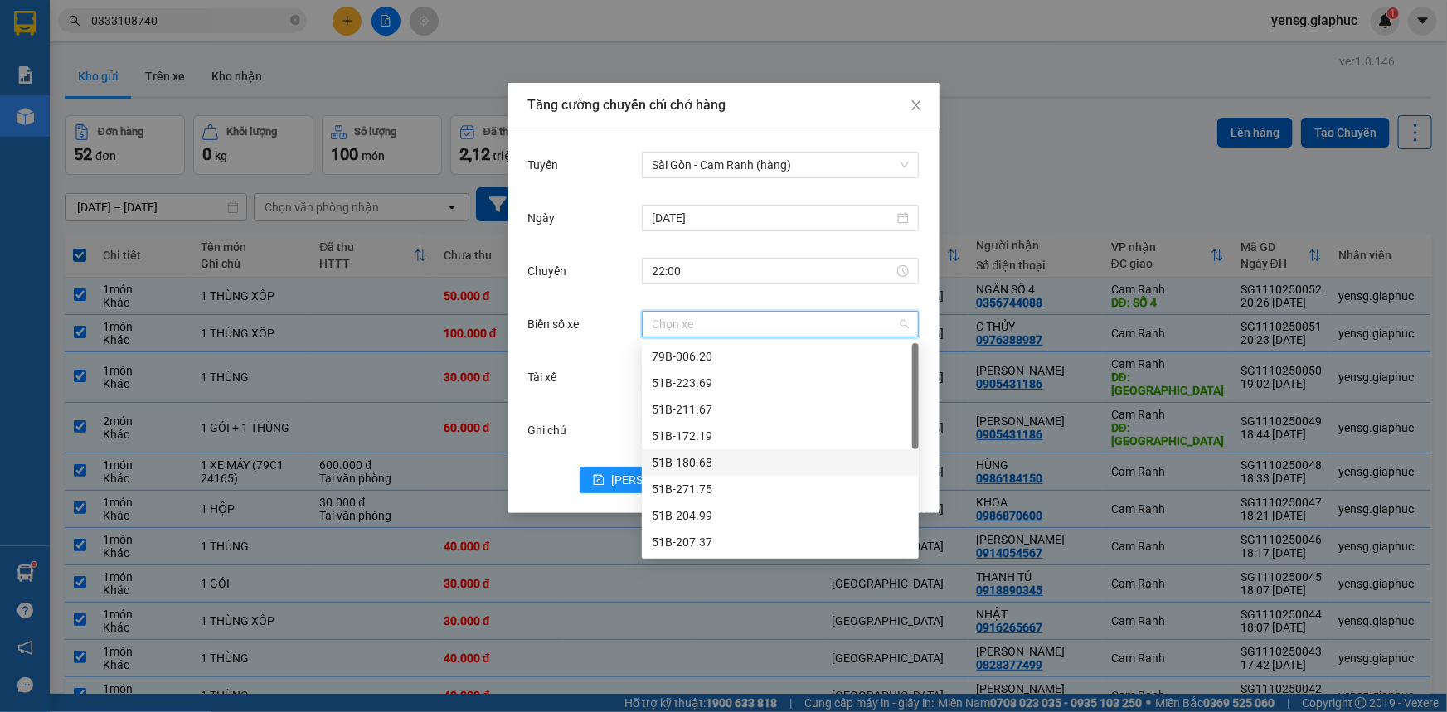
click at [705, 463] on div "51B-180.68" at bounding box center [780, 463] width 257 height 18
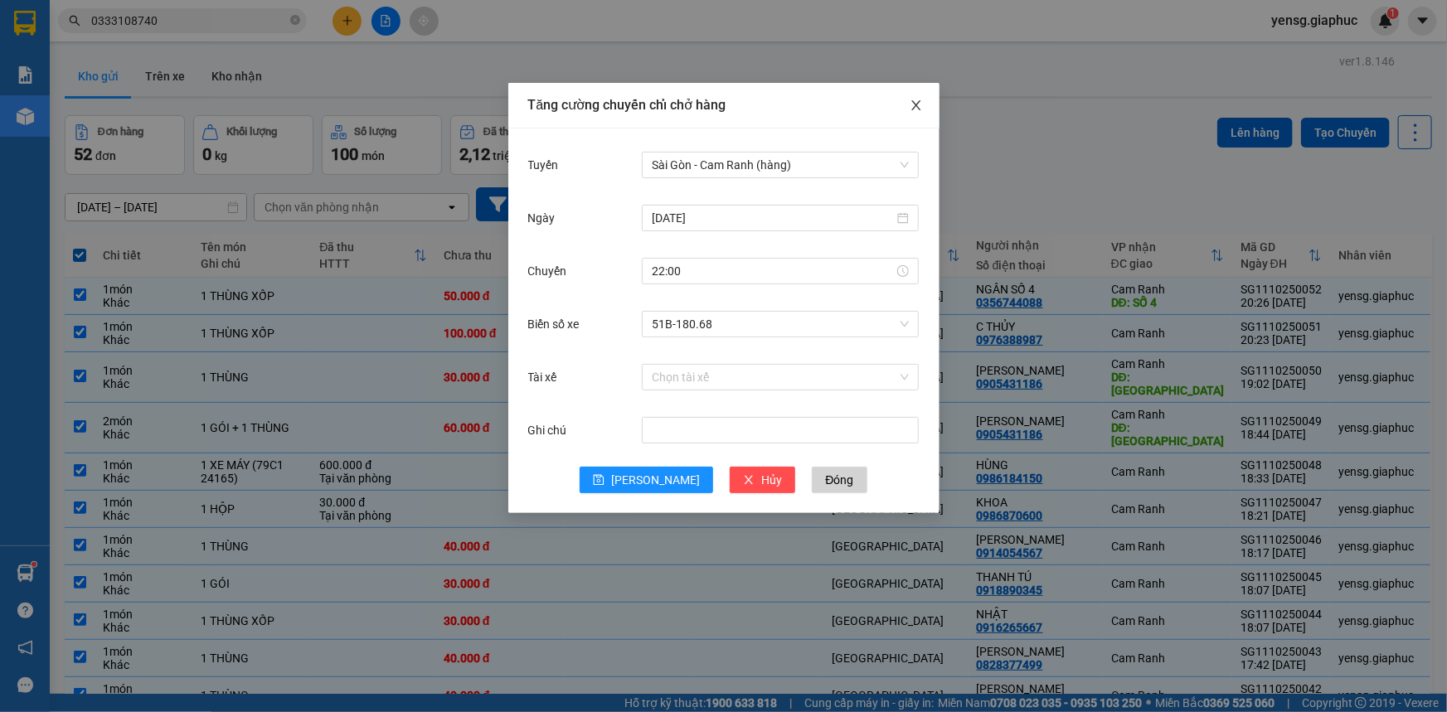
click at [908, 112] on span "Close" at bounding box center [916, 106] width 46 height 46
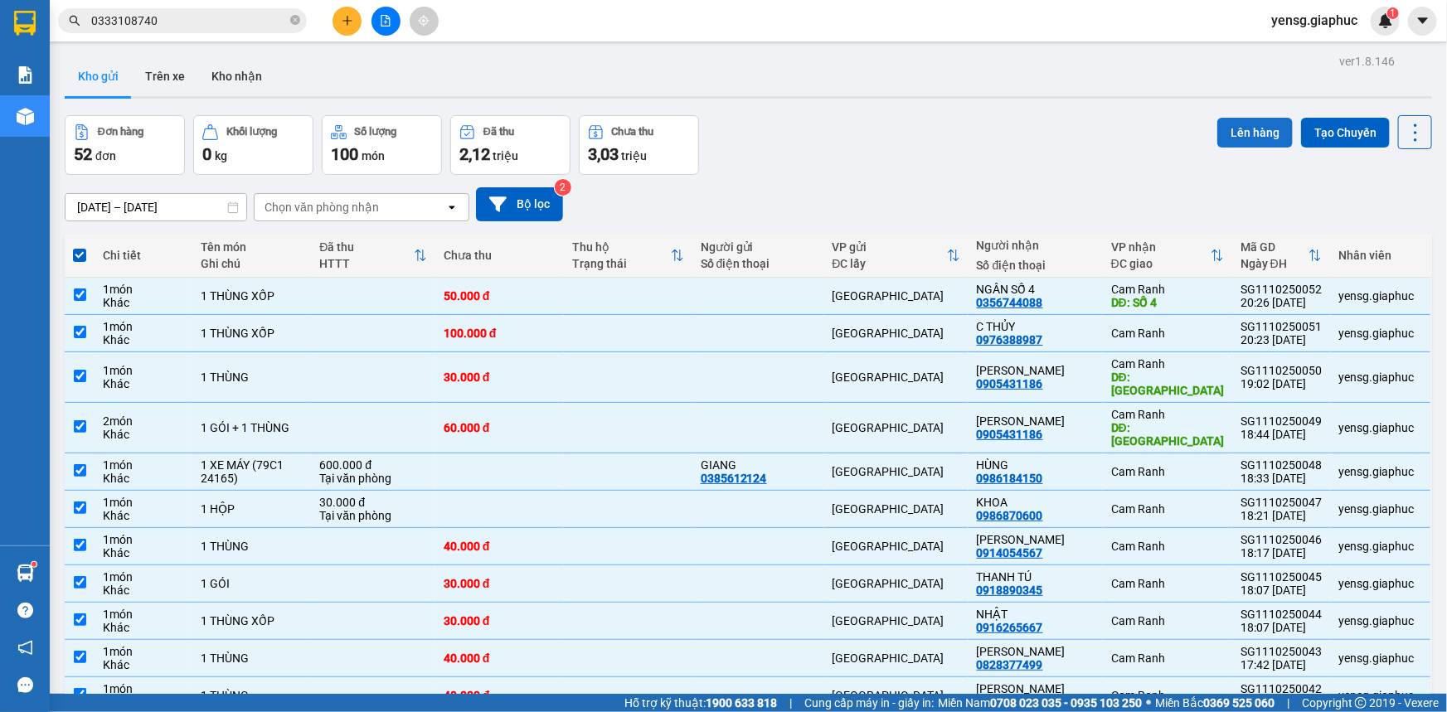
click at [1217, 140] on button "Lên hàng" at bounding box center [1254, 133] width 75 height 30
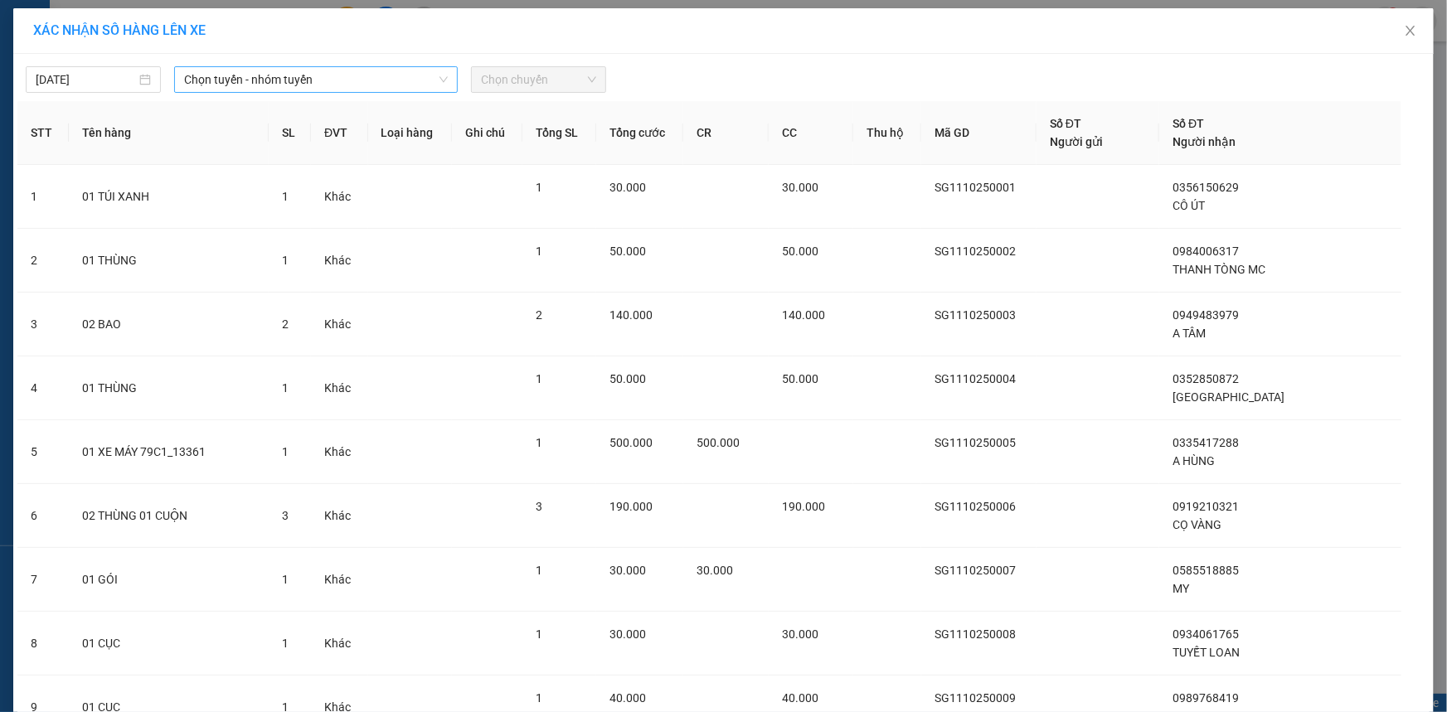
click at [298, 80] on span "Chọn tuyến - nhóm tuyến" at bounding box center [316, 79] width 264 height 25
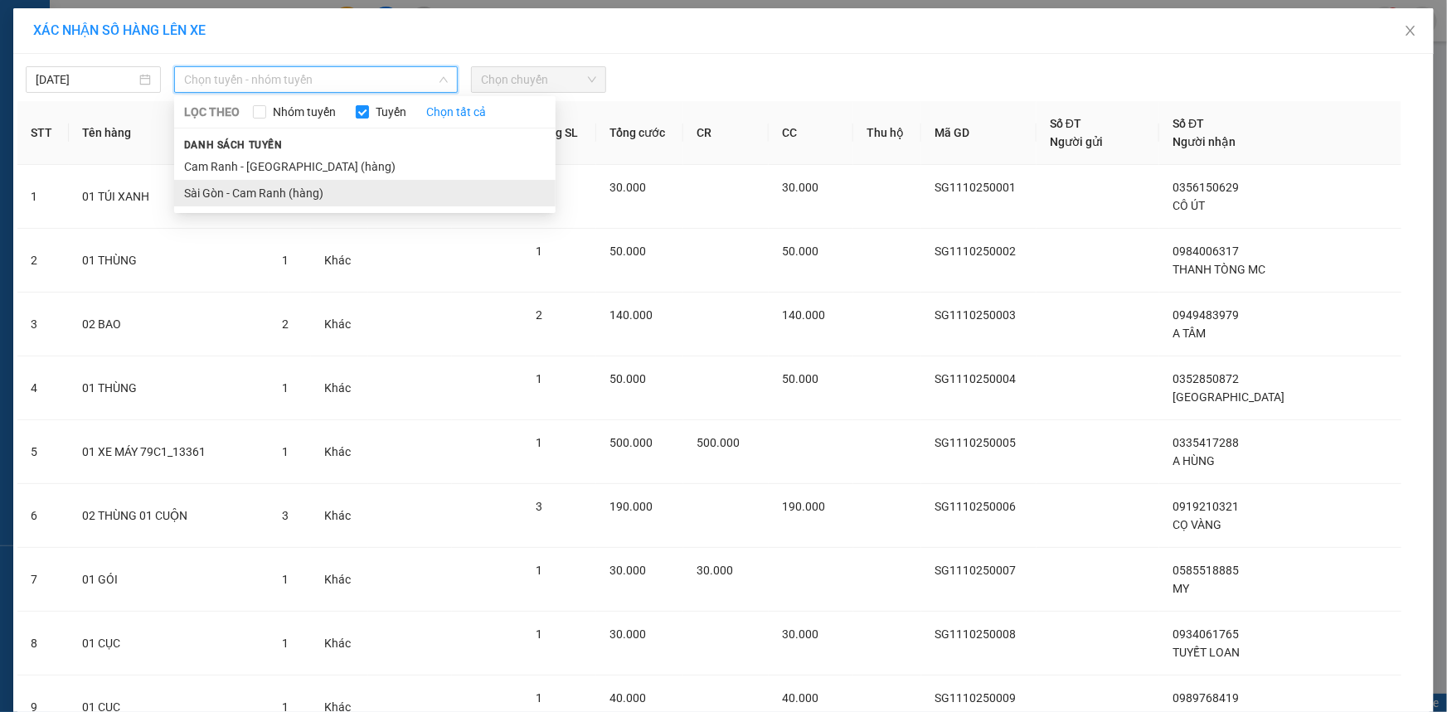
click at [322, 196] on li "Sài Gòn - Cam Ranh (hàng)" at bounding box center [364, 193] width 381 height 27
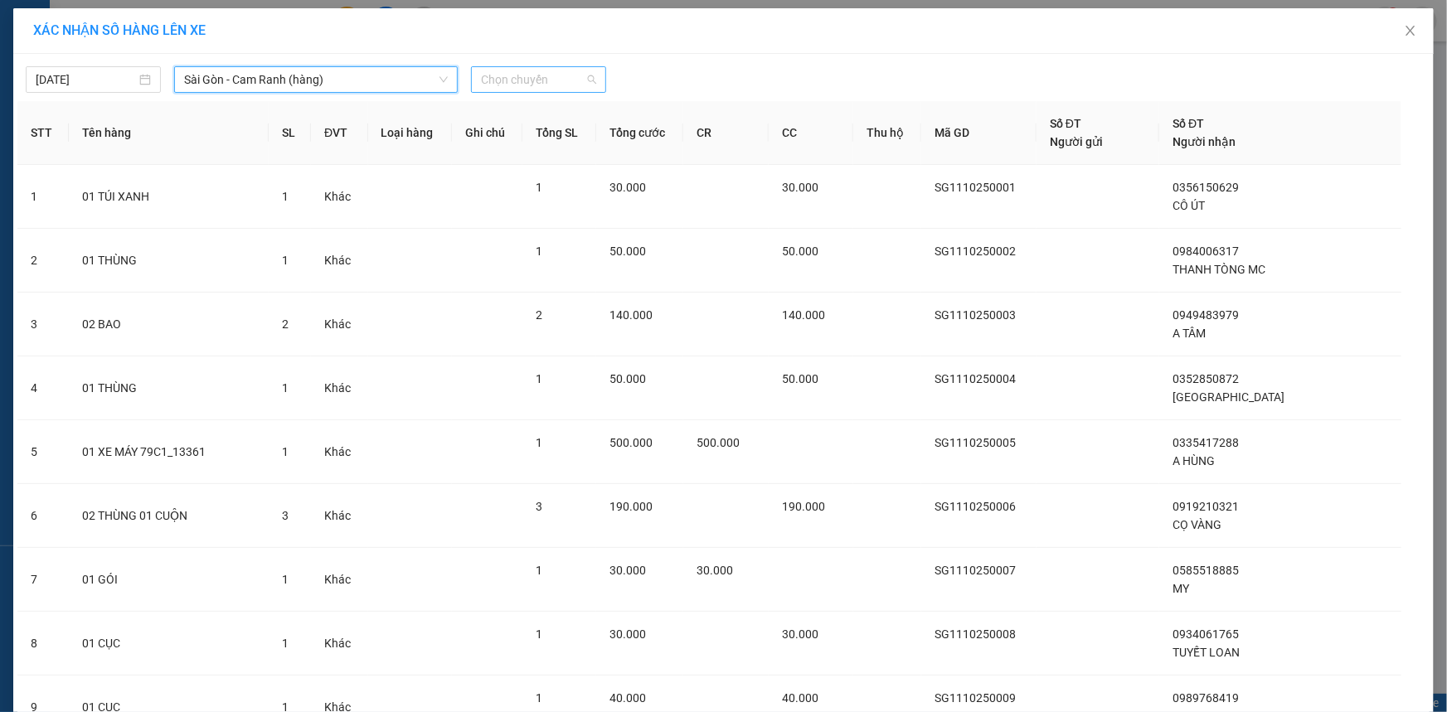
click at [540, 75] on span "Chọn chuyến" at bounding box center [538, 79] width 115 height 25
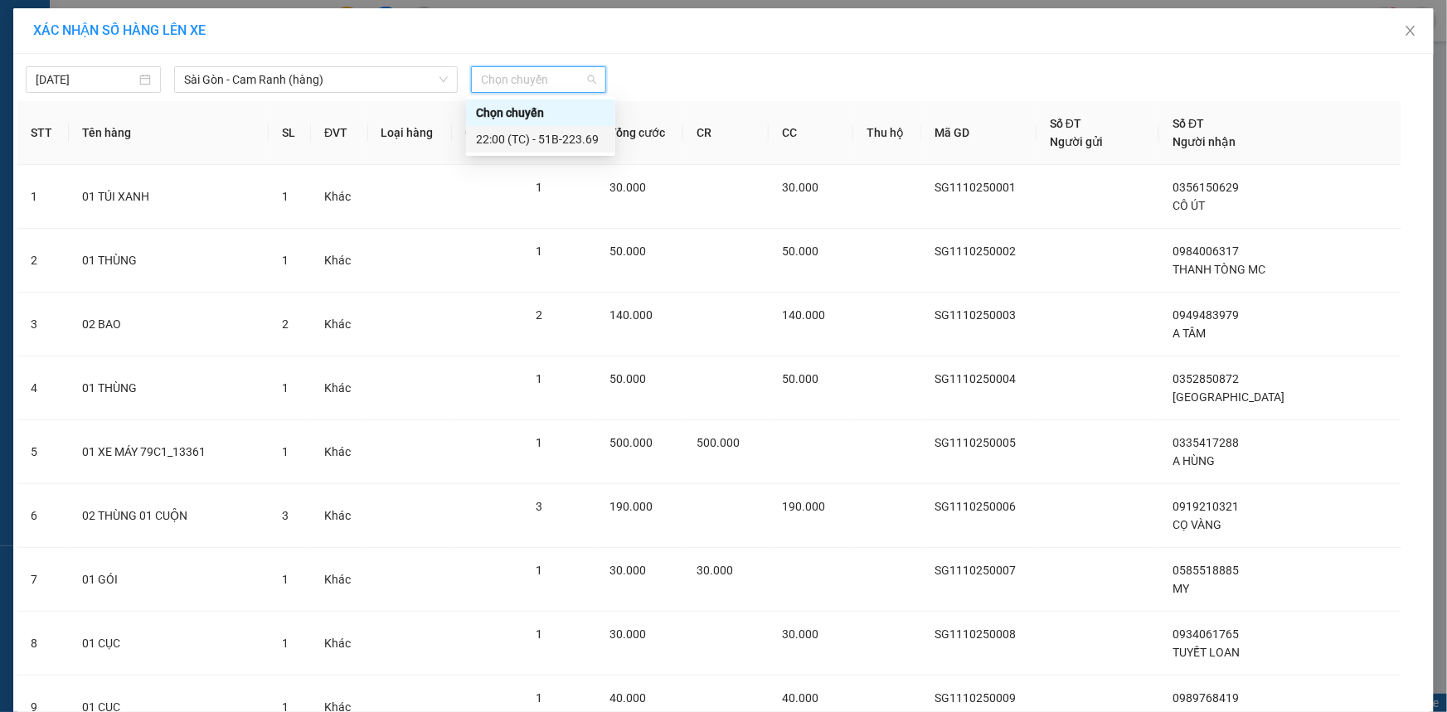
click at [564, 135] on div "22:00 (TC) - 51B-223.69" at bounding box center [540, 139] width 129 height 18
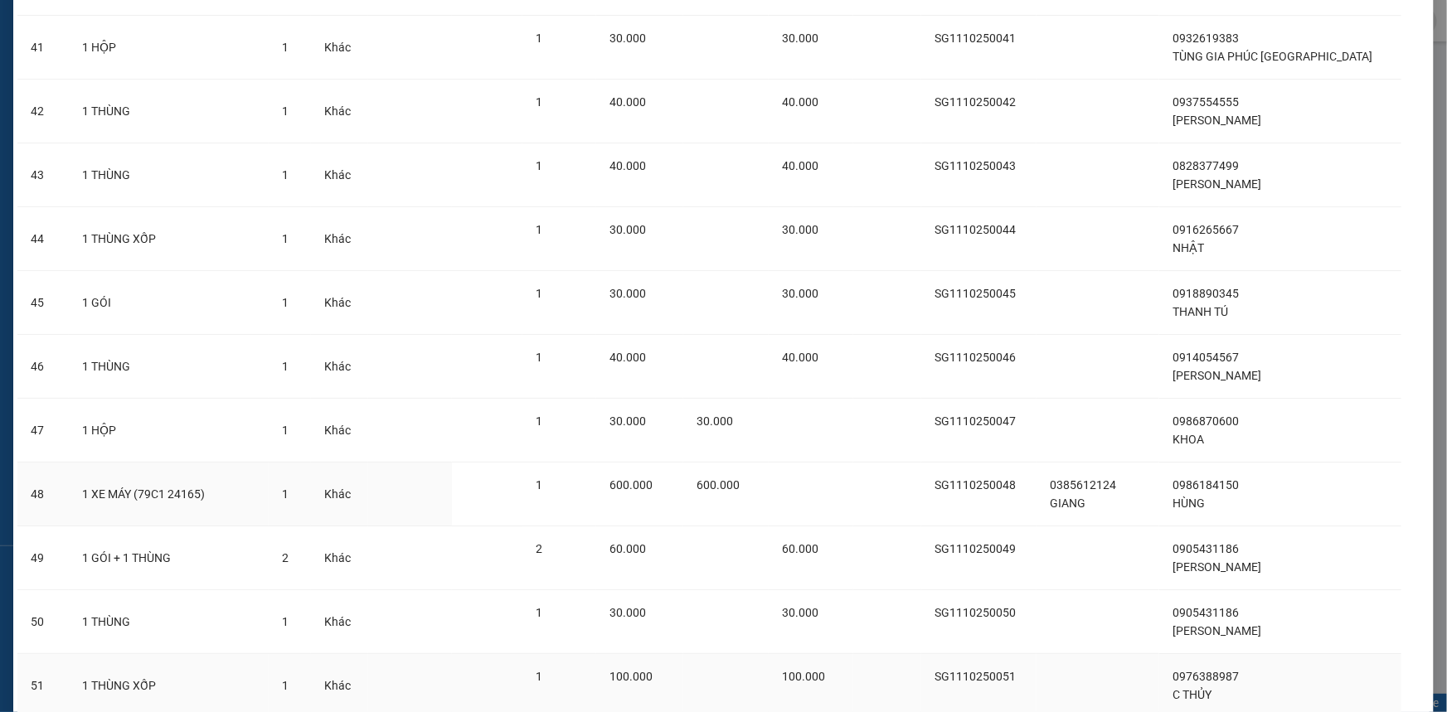
scroll to position [2899, 0]
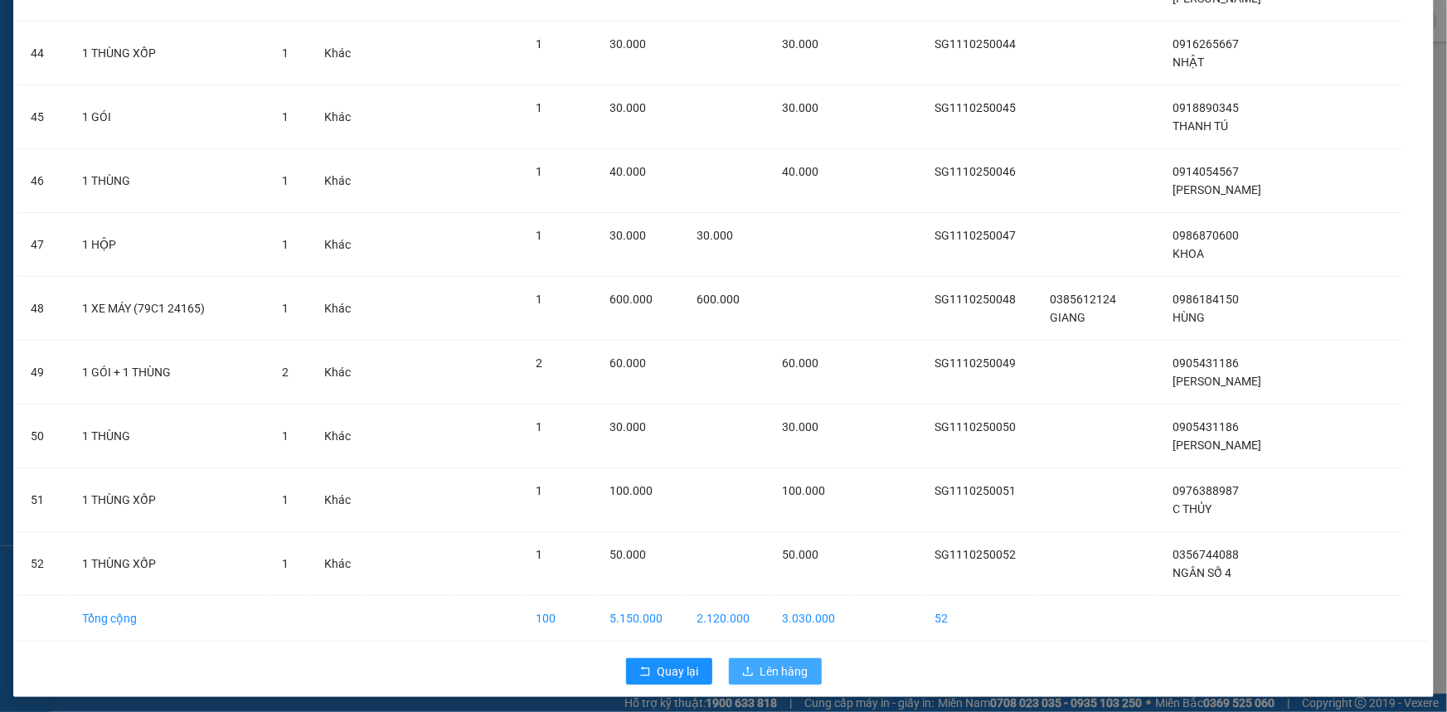
click at [745, 667] on icon "upload" at bounding box center [748, 672] width 12 height 12
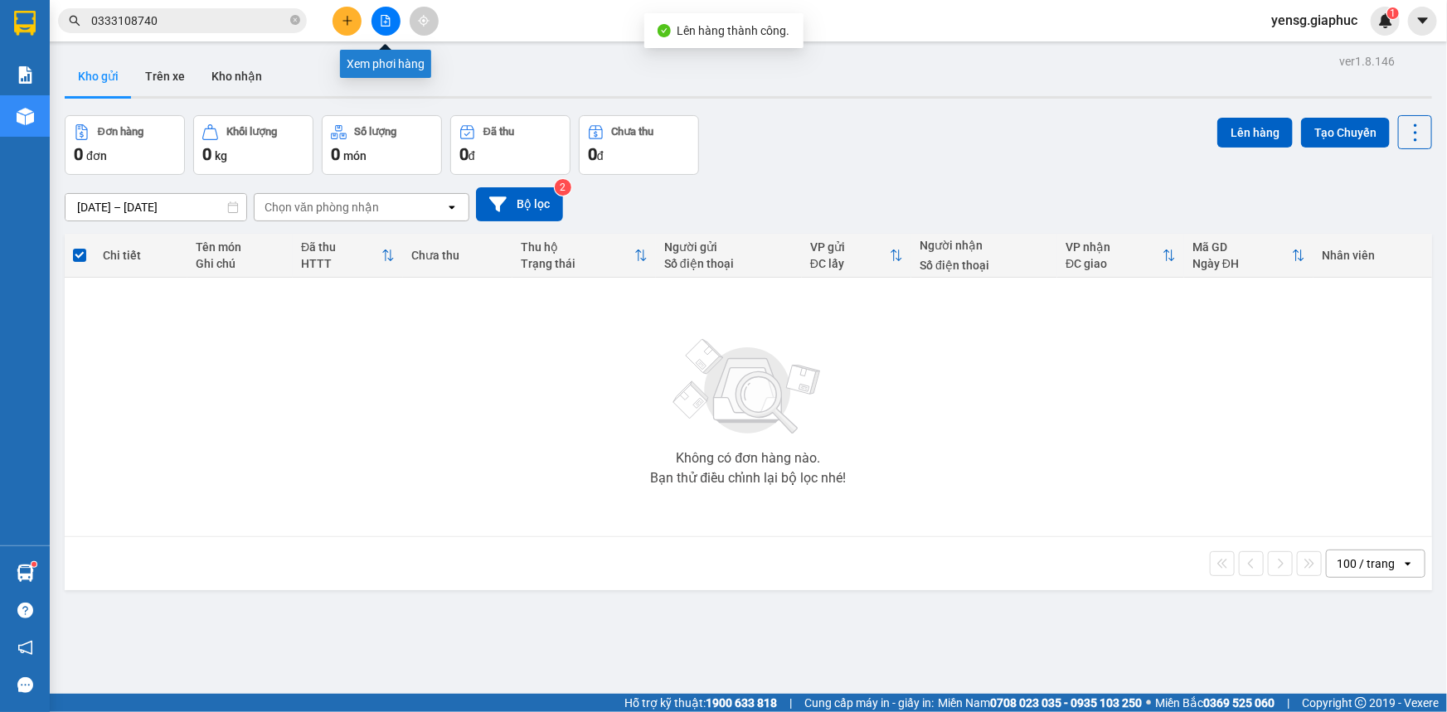
click at [394, 29] on button at bounding box center [385, 21] width 29 height 29
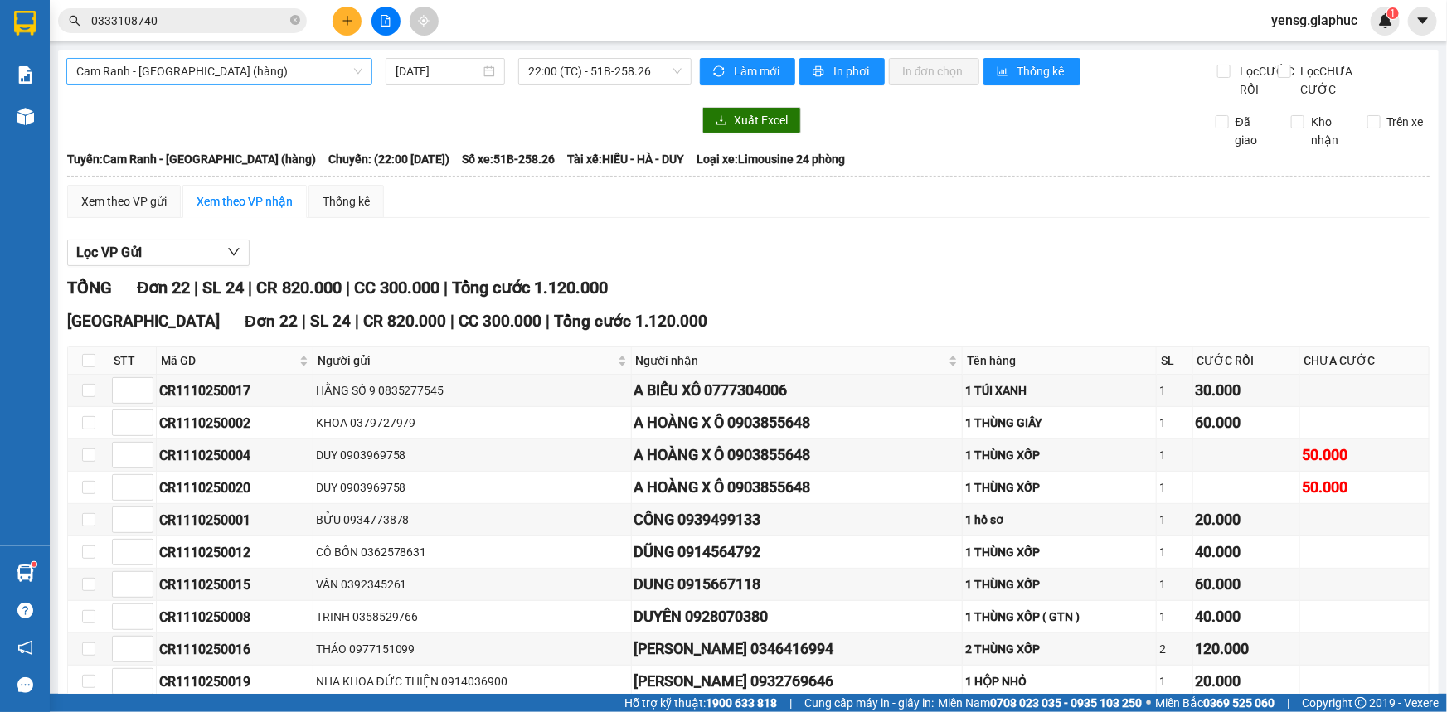
click at [240, 80] on span "Cam Ranh - [GEOGRAPHIC_DATA] (hàng)" at bounding box center [219, 71] width 286 height 25
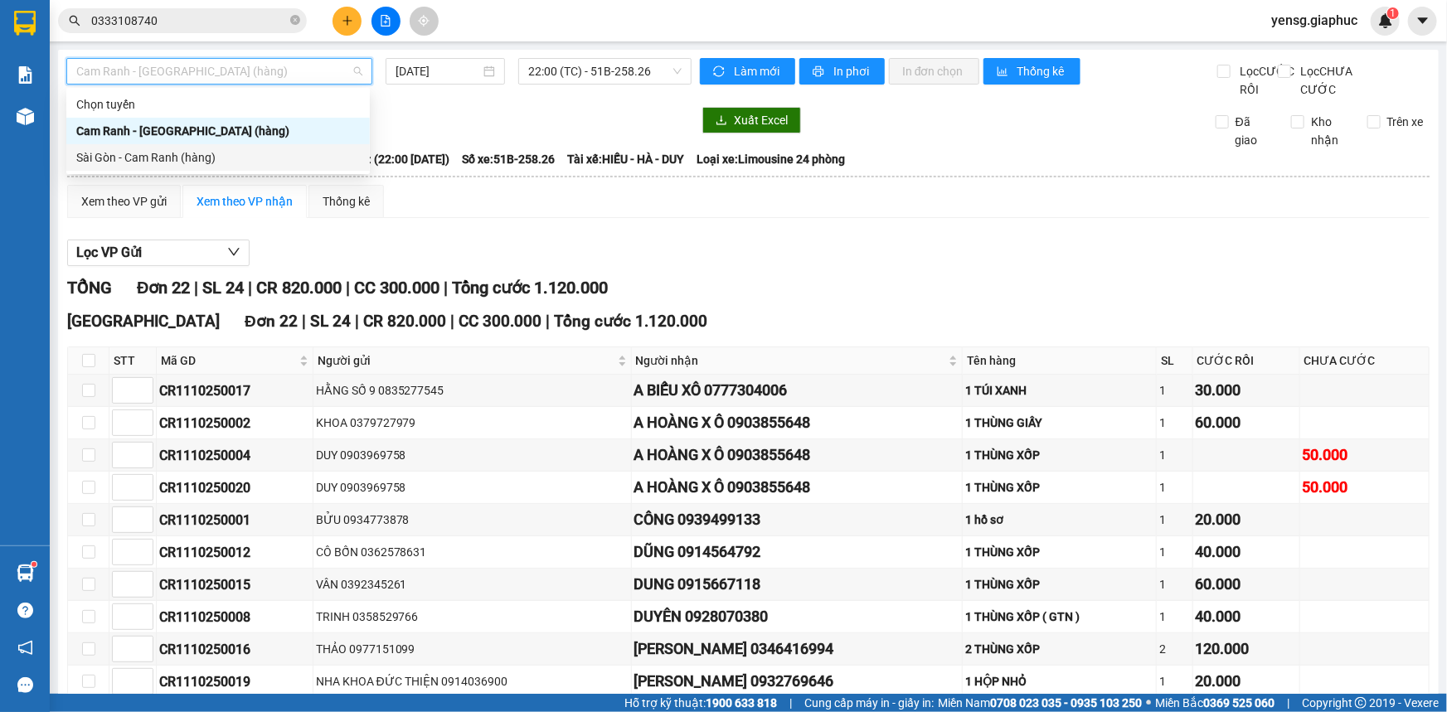
click at [238, 159] on div "Sài Gòn - Cam Ranh (hàng)" at bounding box center [218, 157] width 284 height 18
type input "[DATE]"
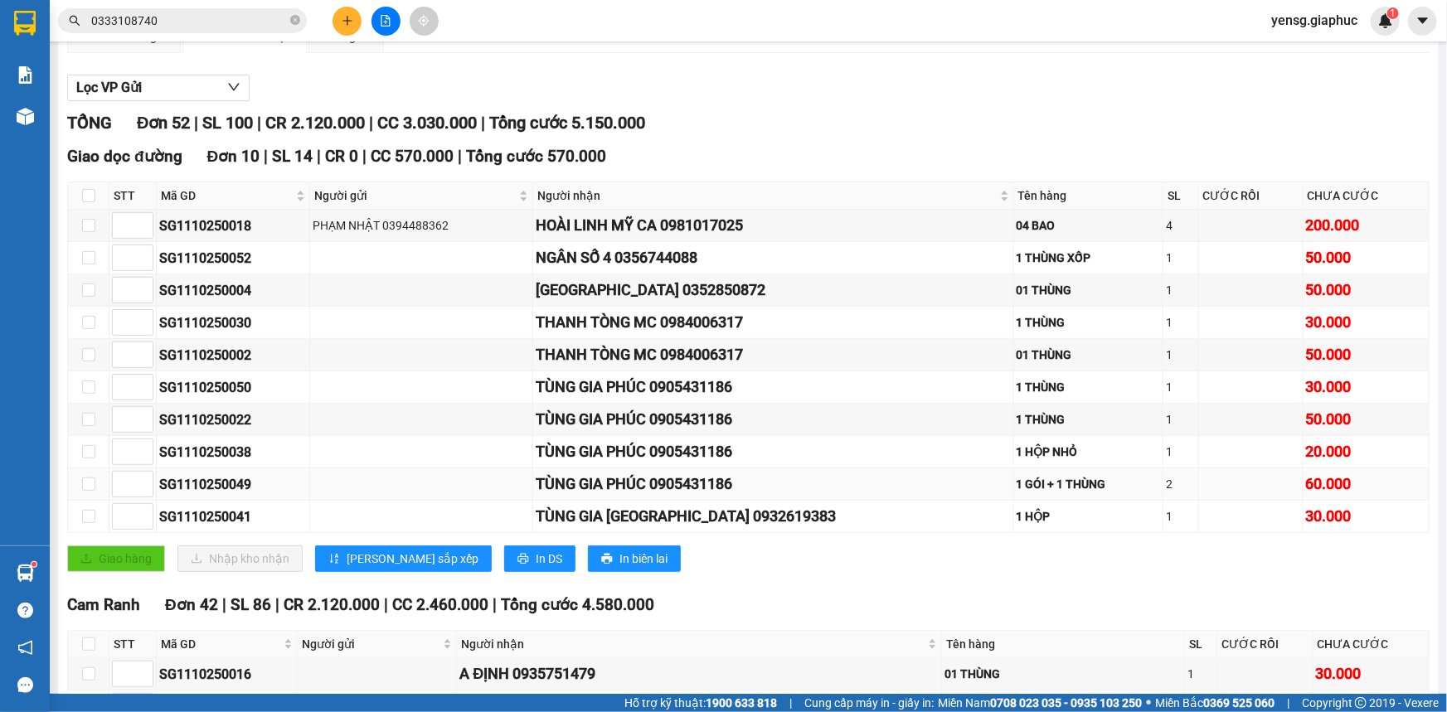
scroll to position [150, 0]
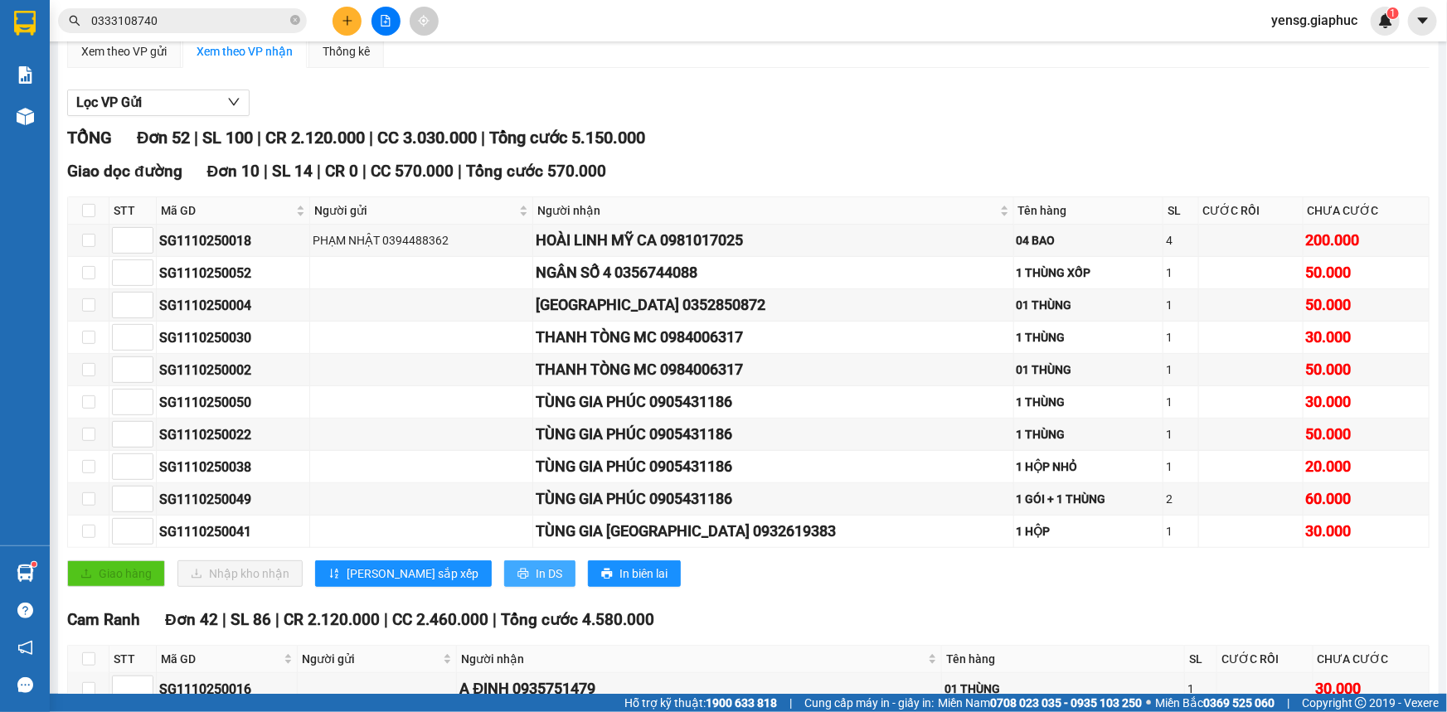
click at [536, 583] on span "In DS" at bounding box center [549, 574] width 27 height 18
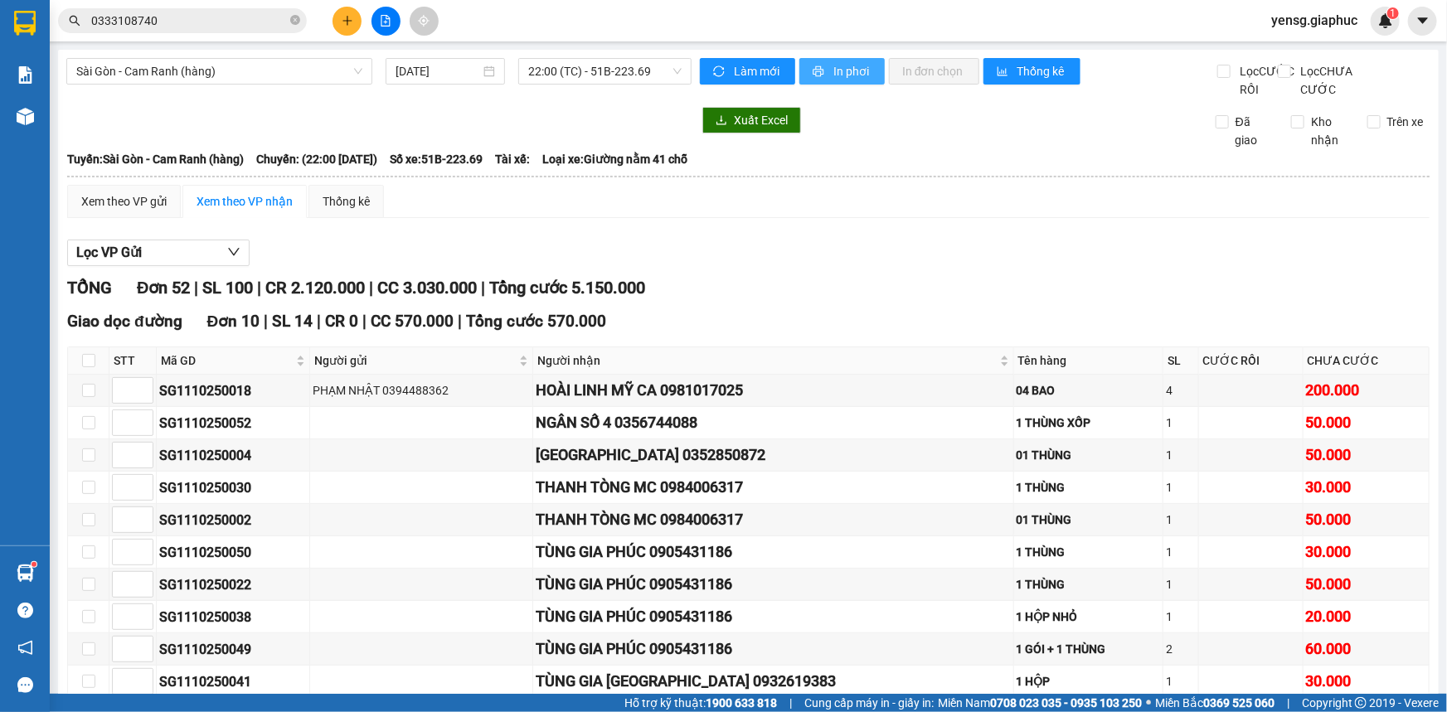
click at [842, 75] on span "In phơi" at bounding box center [852, 71] width 38 height 18
click at [858, 74] on span "In phơi" at bounding box center [852, 71] width 38 height 18
